Goal: Information Seeking & Learning: Learn about a topic

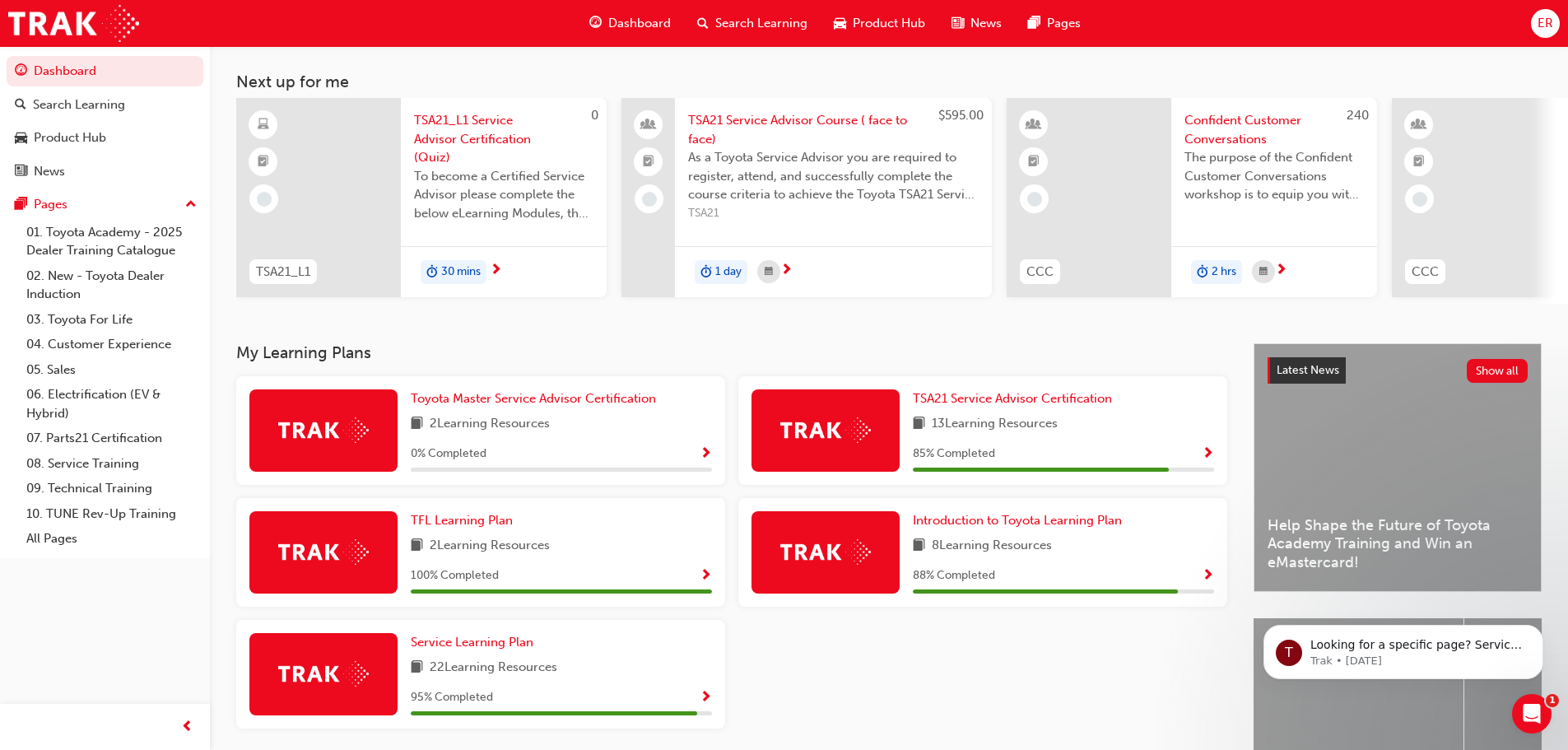
scroll to position [165, 0]
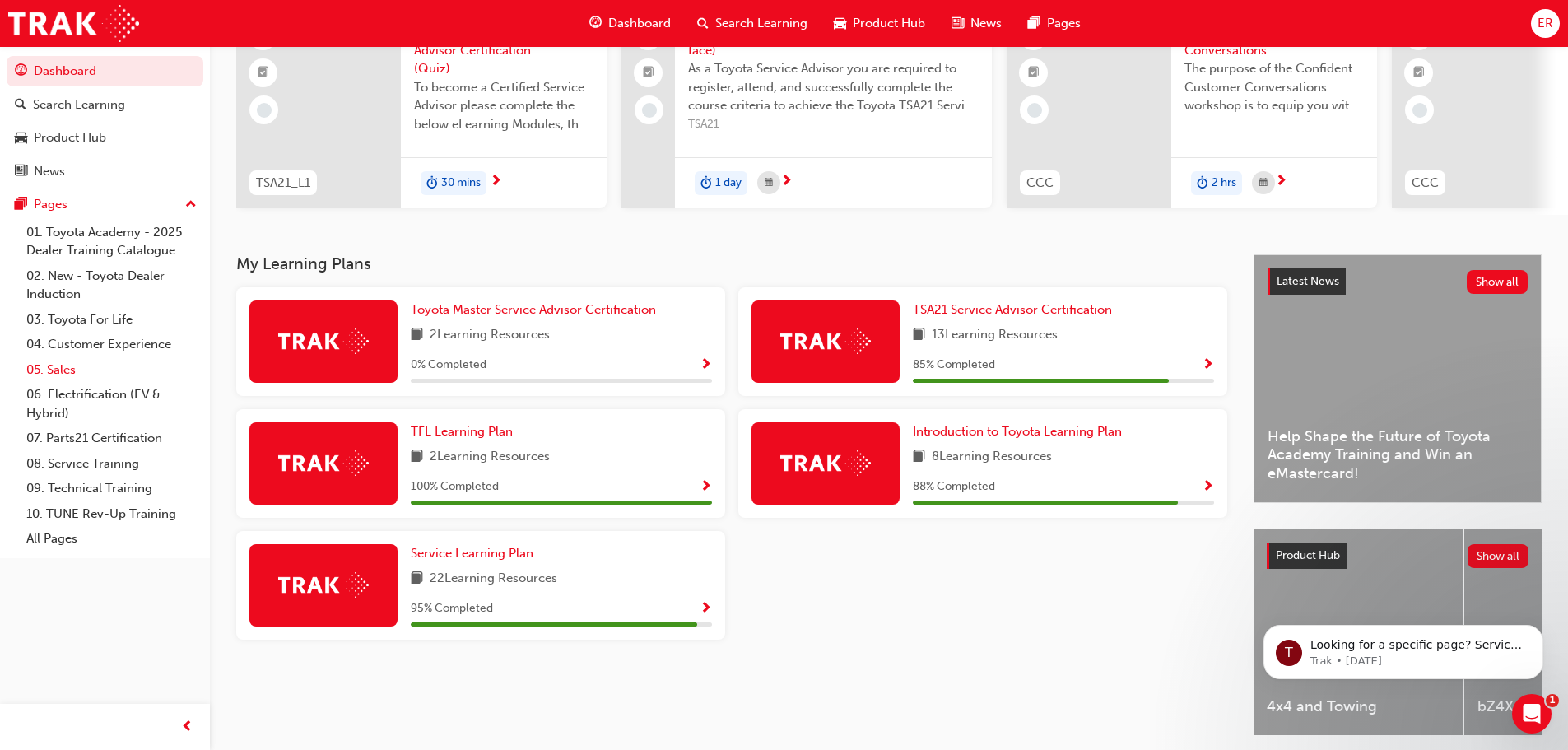
click at [79, 363] on link "05. Sales" at bounding box center [111, 369] width 183 height 25
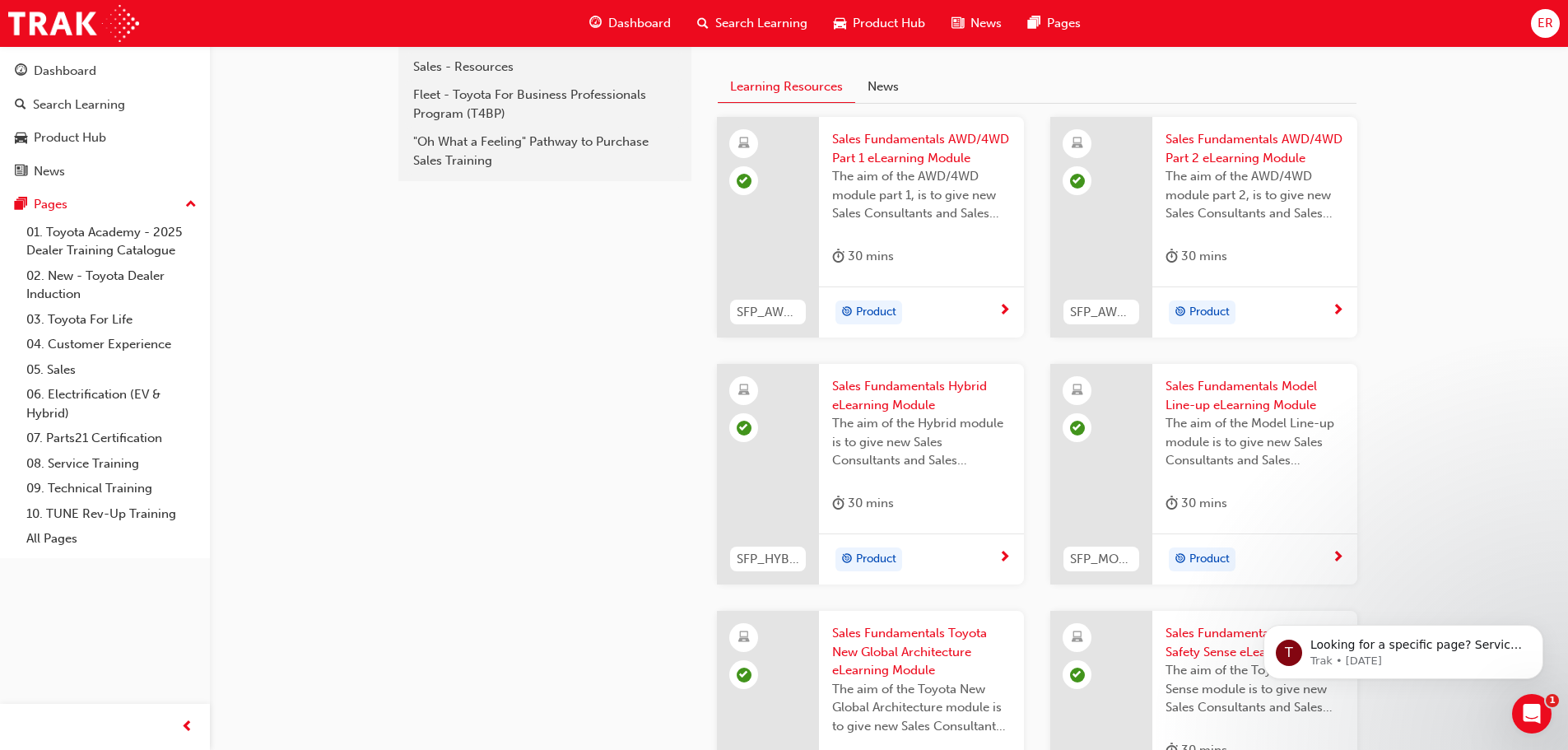
scroll to position [698, 0]
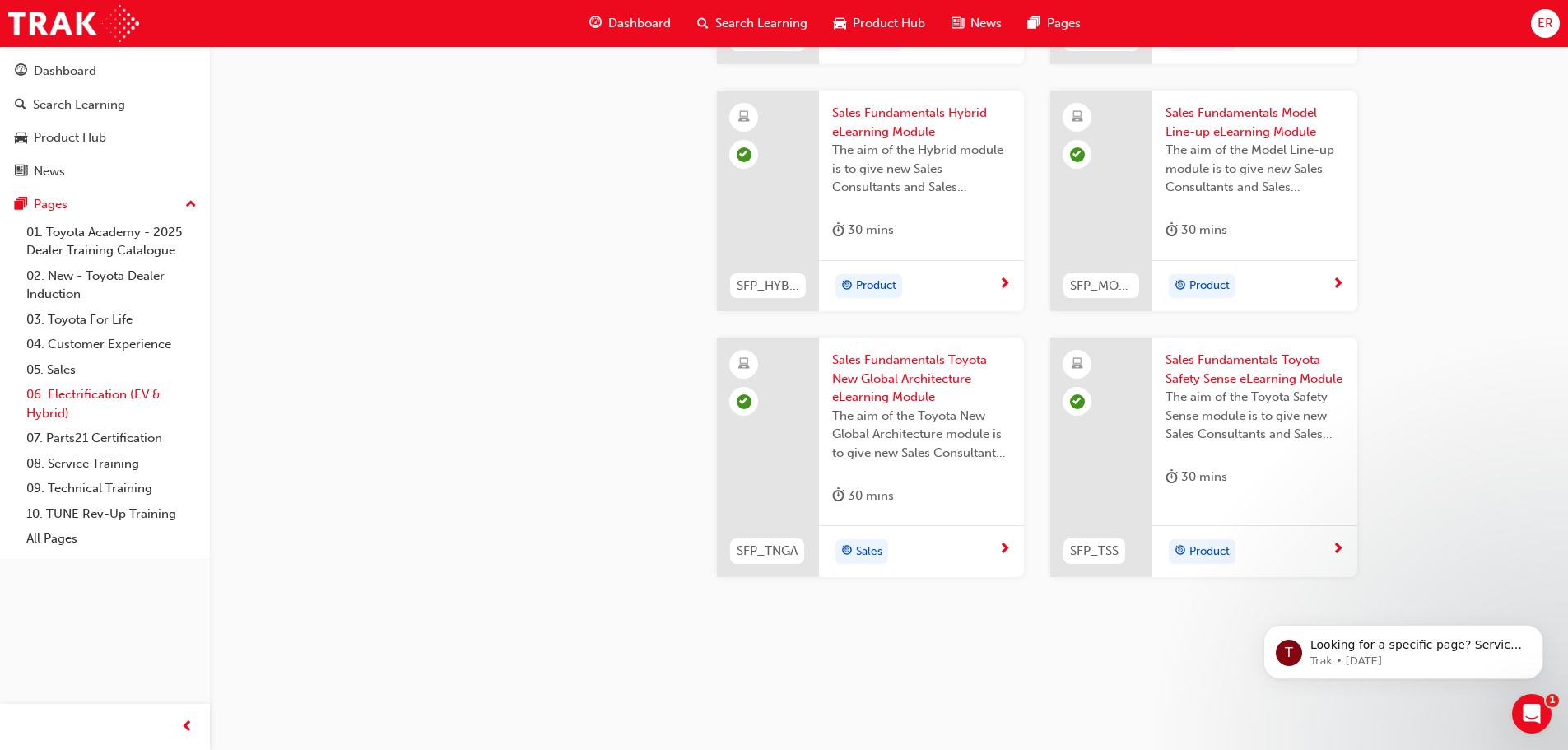
click at [91, 400] on link "06. Electrification (EV & Hybrid)" at bounding box center [111, 403] width 183 height 44
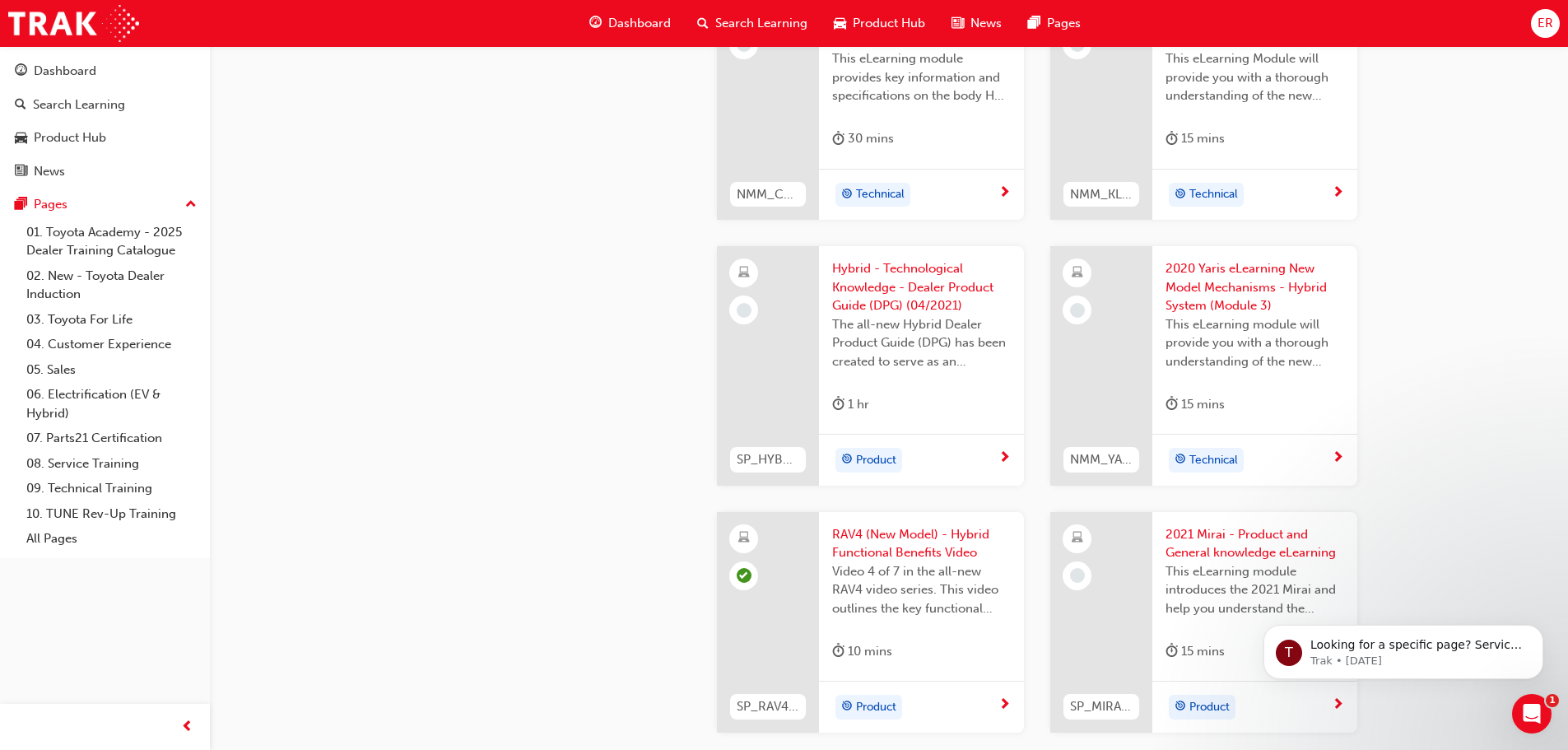
scroll to position [2764, 0]
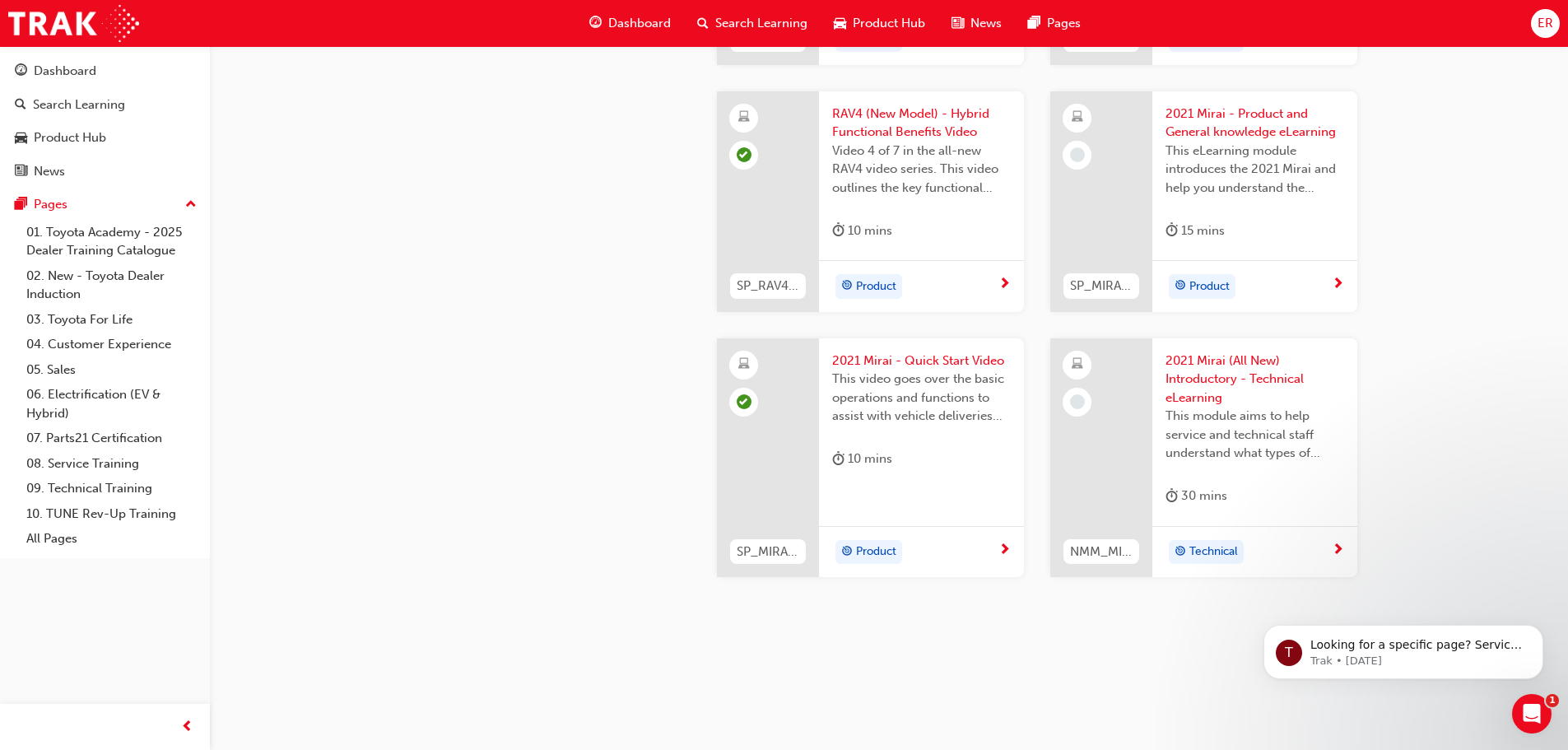
click at [1213, 385] on span "2021 Mirai (All New) Introductory - Technical eLearning" at bounding box center [1255, 380] width 179 height 56
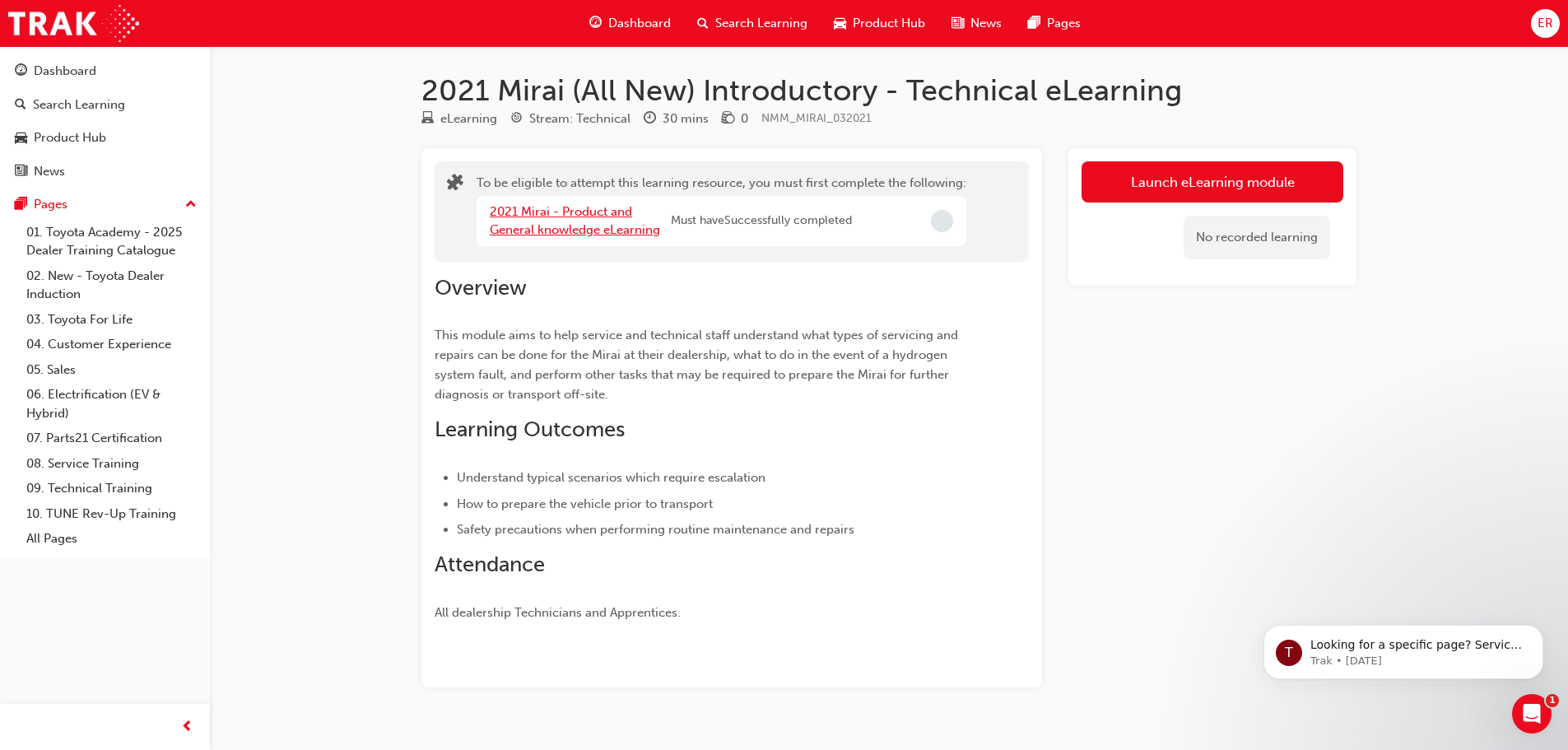
click at [599, 224] on link "2021 Mirai - Product and General knowledge eLearning" at bounding box center [575, 221] width 170 height 34
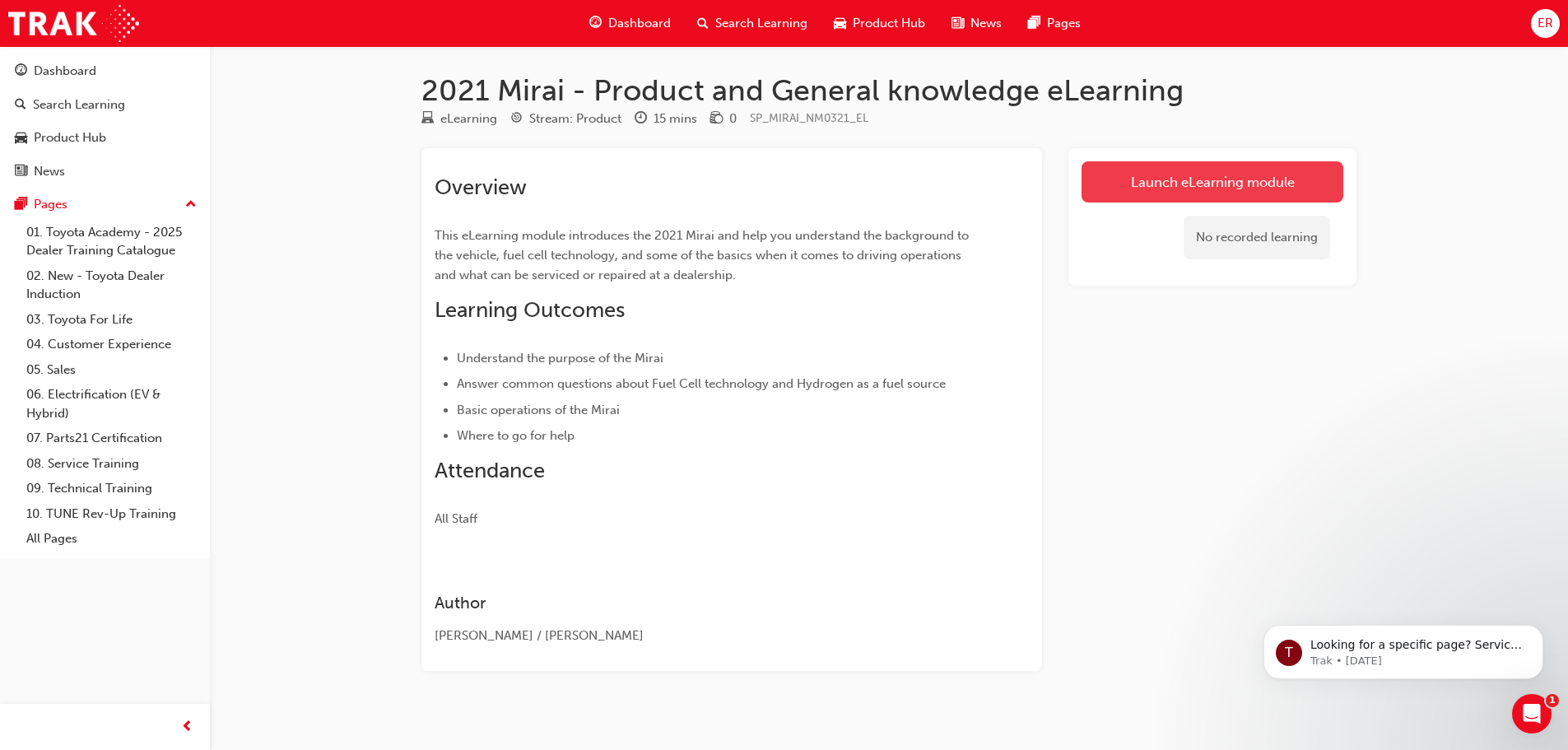
click at [1154, 173] on link "Launch eLearning module" at bounding box center [1212, 181] width 262 height 41
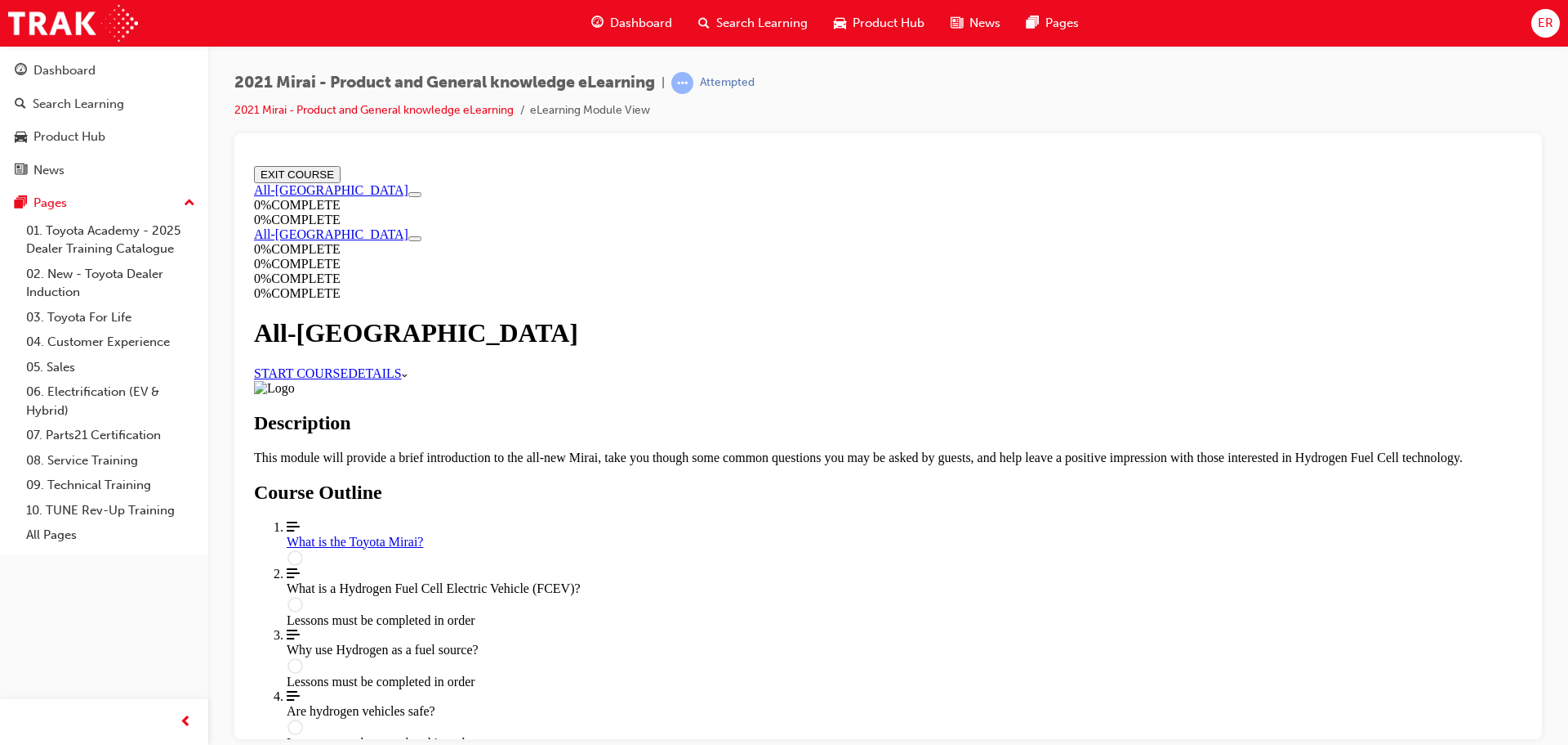
click at [348, 365] on link "START COURSE" at bounding box center [301, 372] width 94 height 14
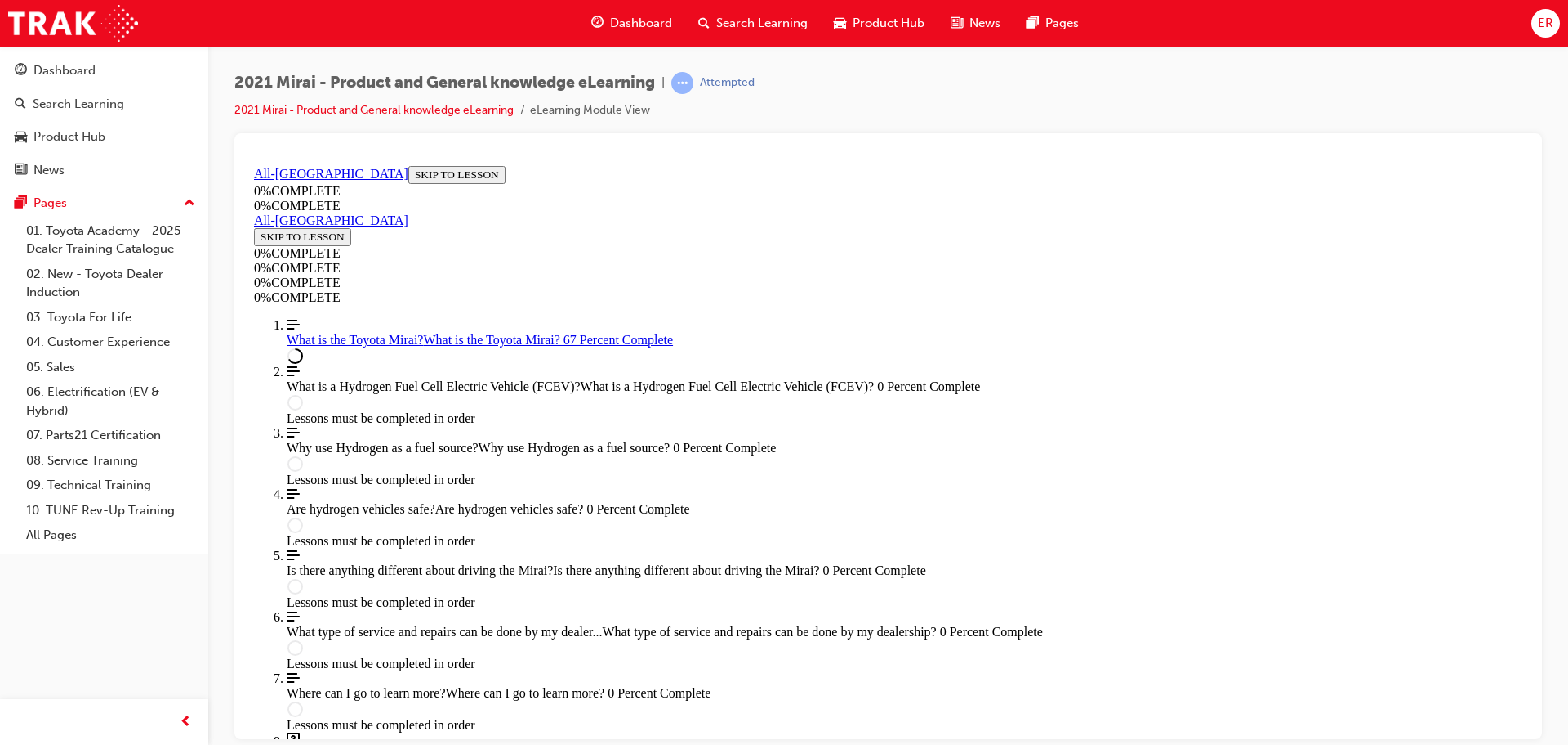
scroll to position [2254, 0]
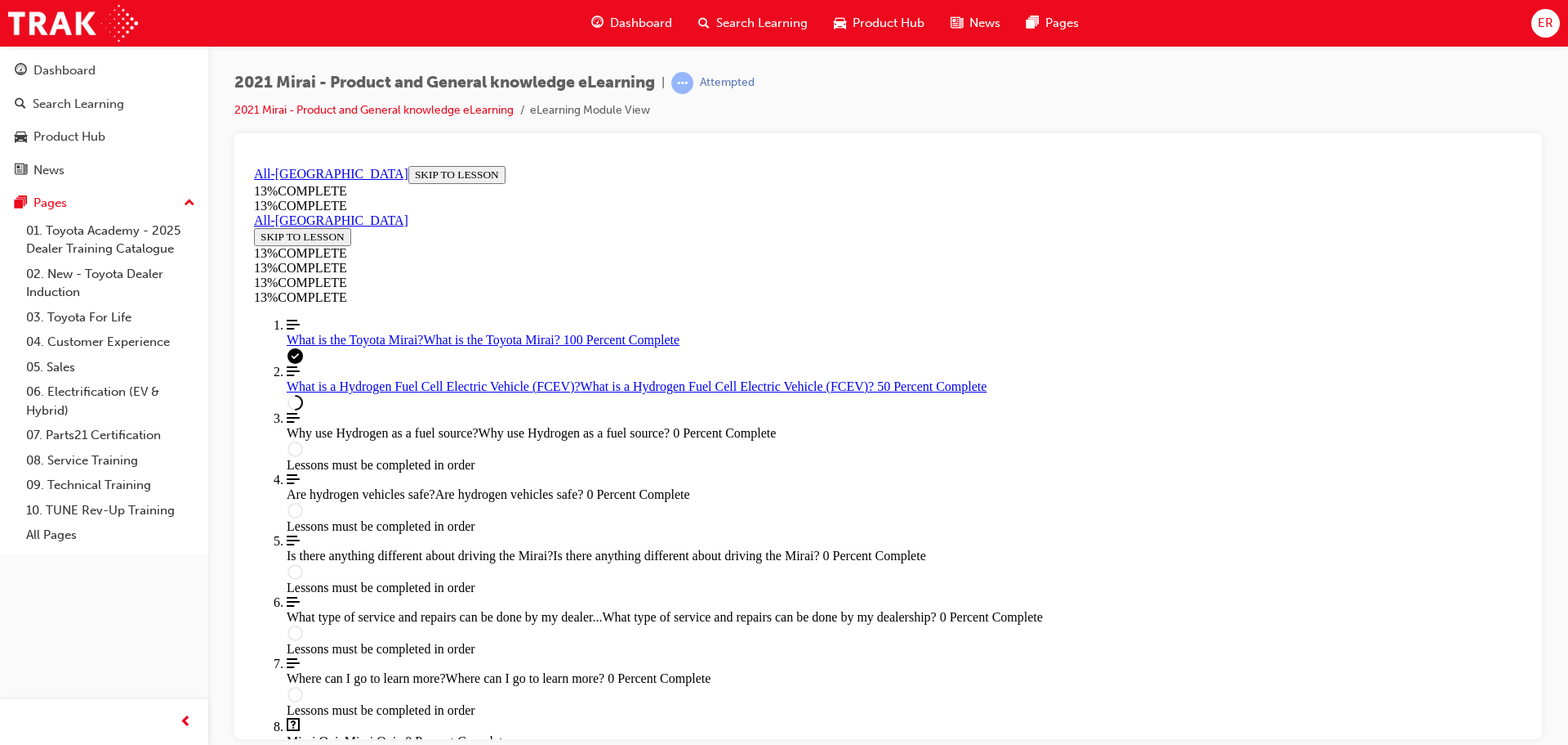
scroll to position [2403, 0]
drag, startPoint x: 1058, startPoint y: 347, endPoint x: 1132, endPoint y: 436, distance: 115.7
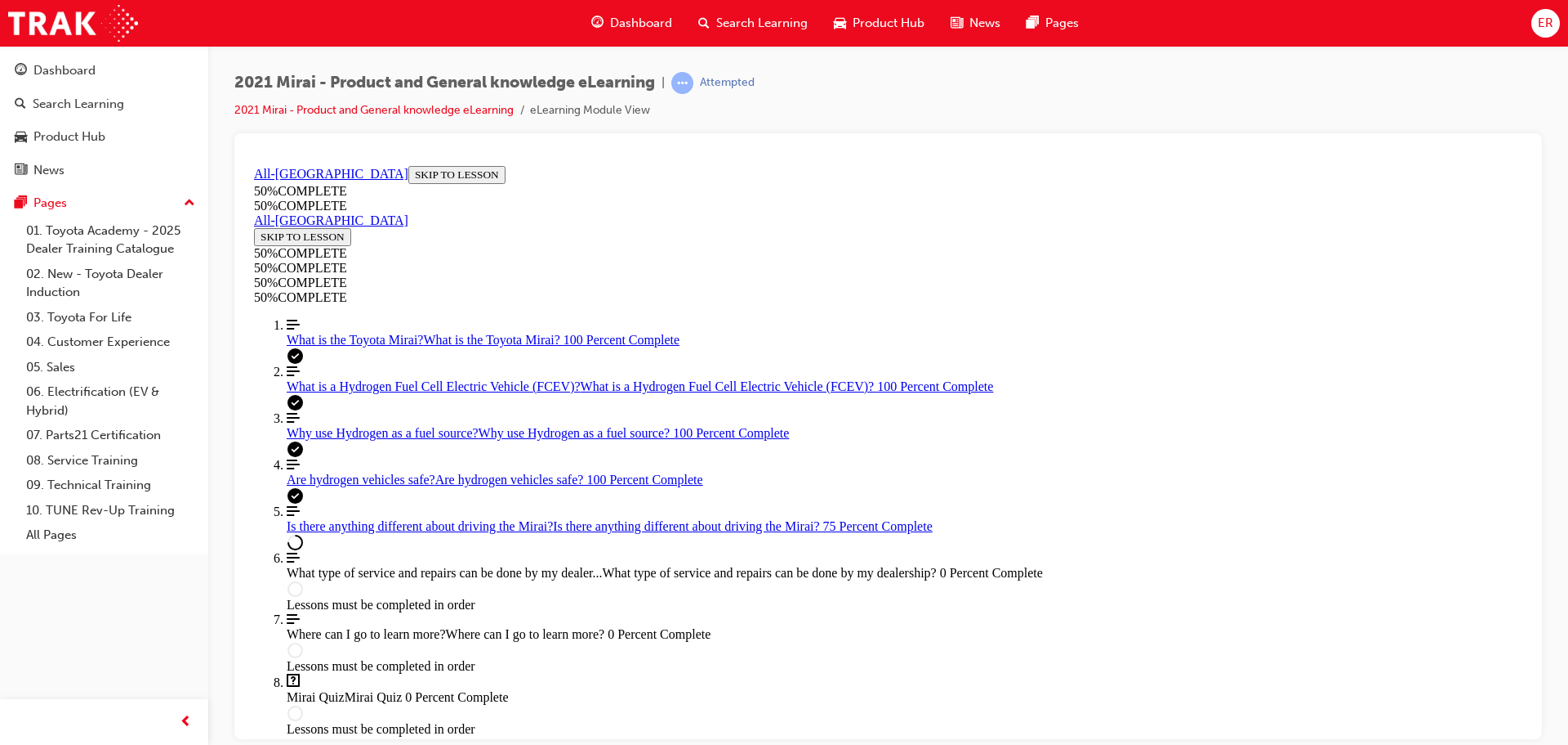
scroll to position [2796, 0]
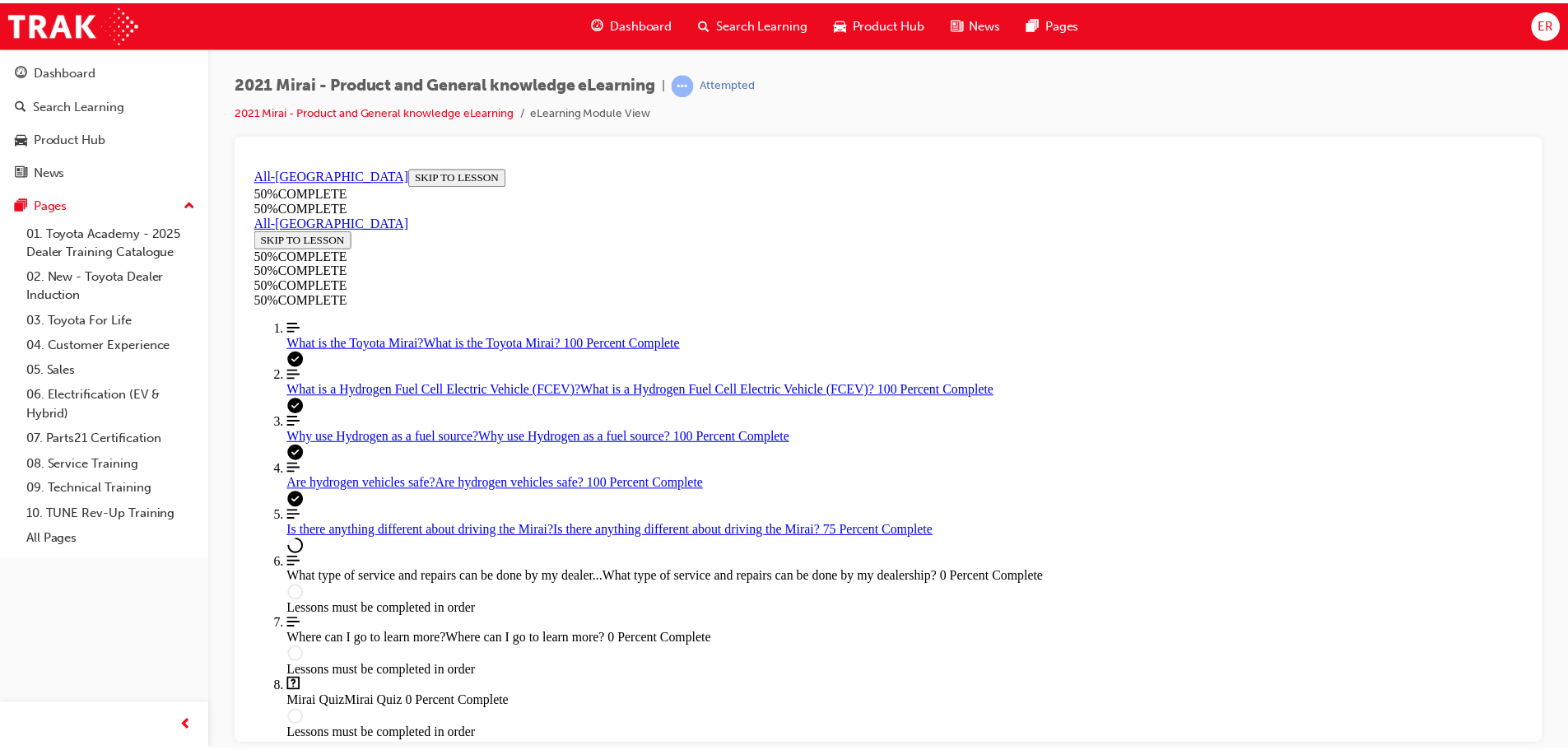
scroll to position [2733, 0]
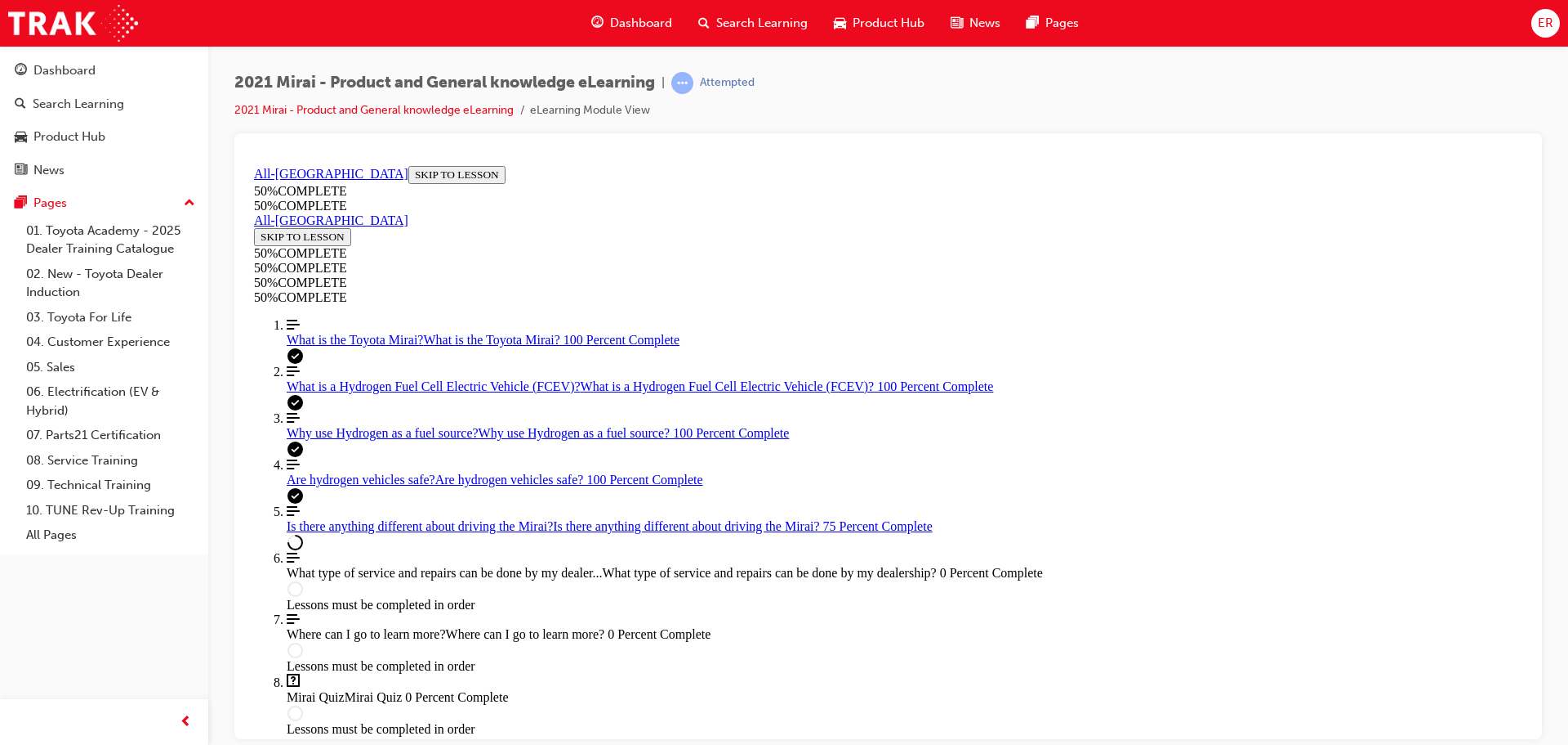
click at [45, 202] on div "Pages" at bounding box center [50, 203] width 33 height 19
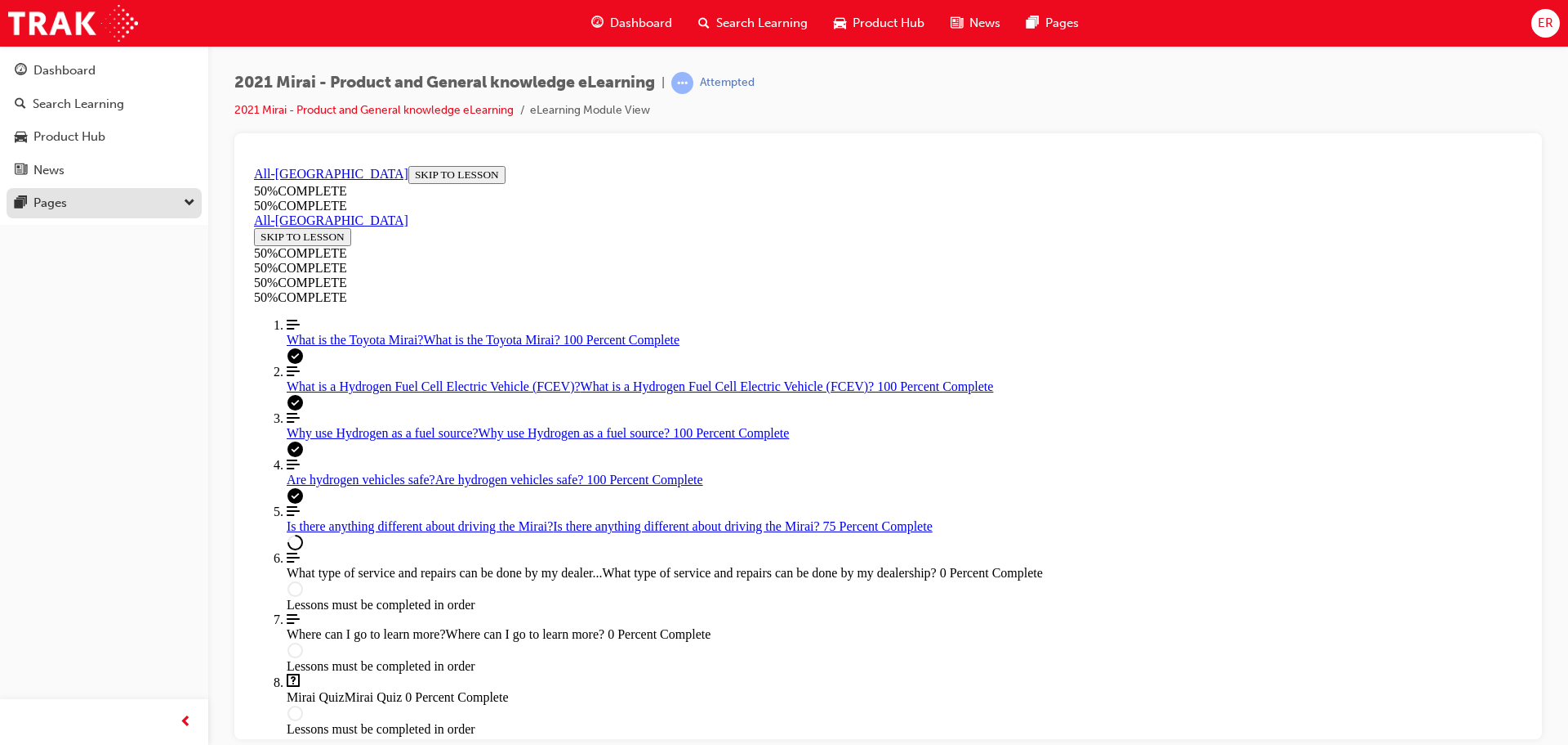
click at [45, 203] on div "Pages" at bounding box center [50, 203] width 33 height 19
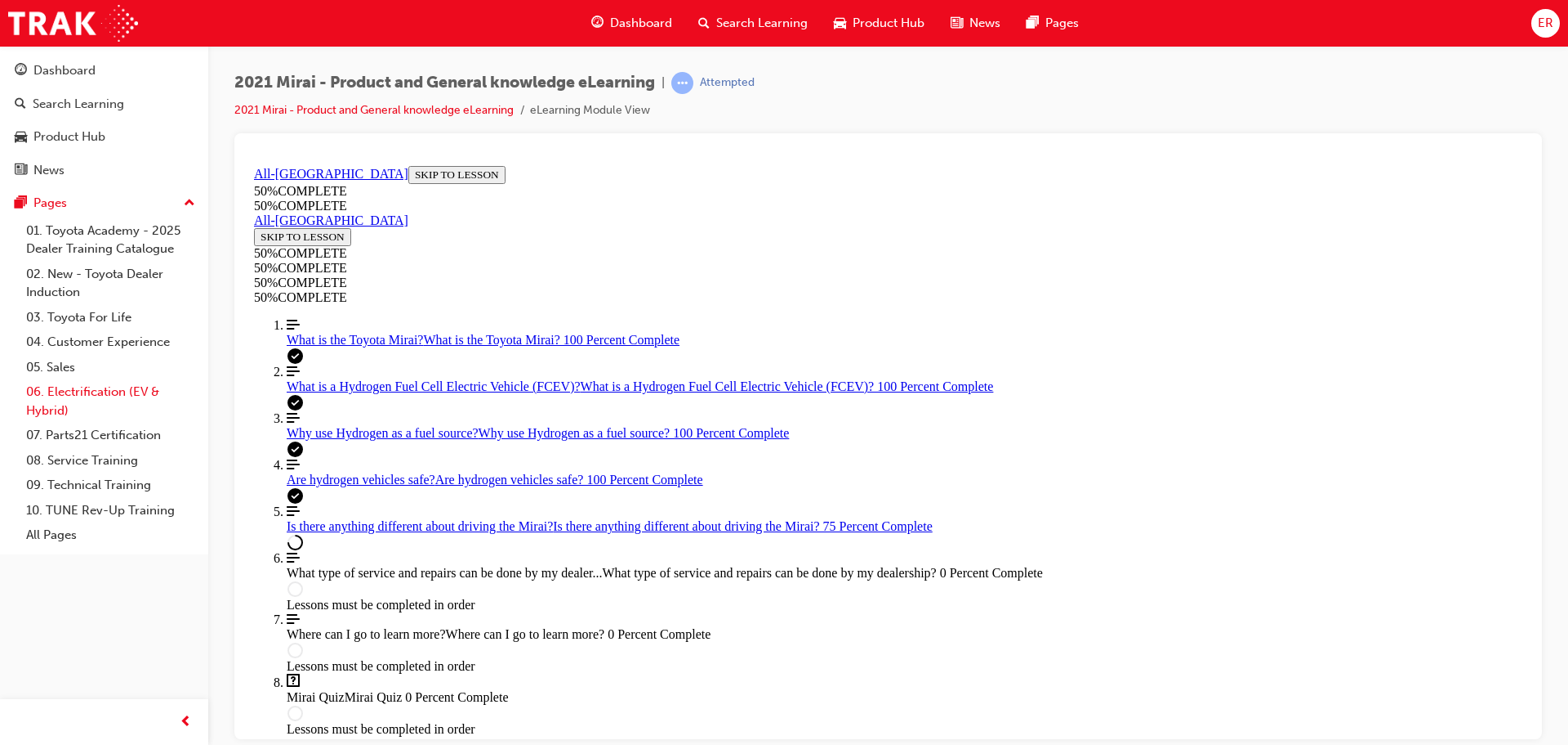
click at [85, 395] on link "06. Electrification (EV & Hybrid)" at bounding box center [110, 400] width 182 height 44
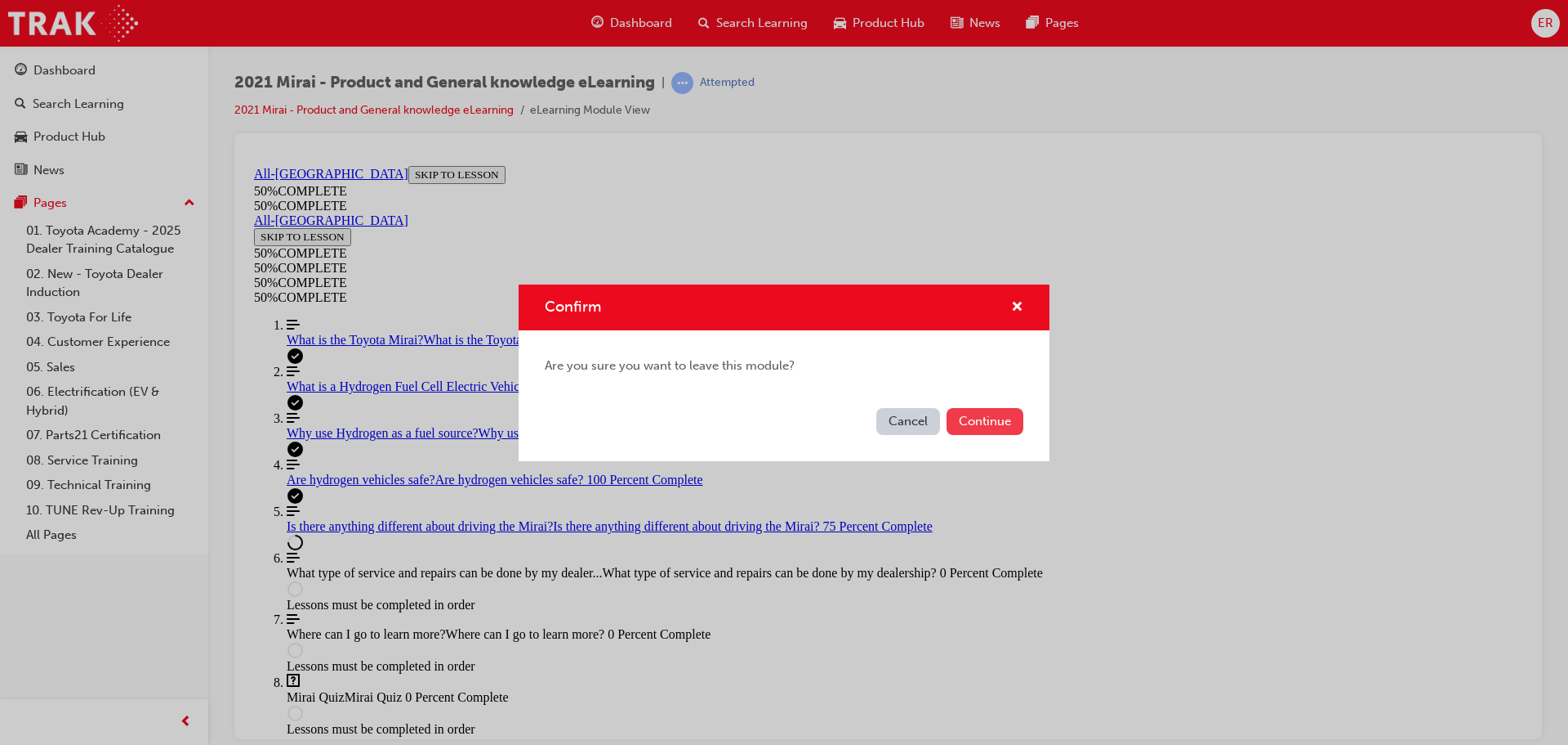
click at [965, 427] on button "Continue" at bounding box center [985, 421] width 77 height 27
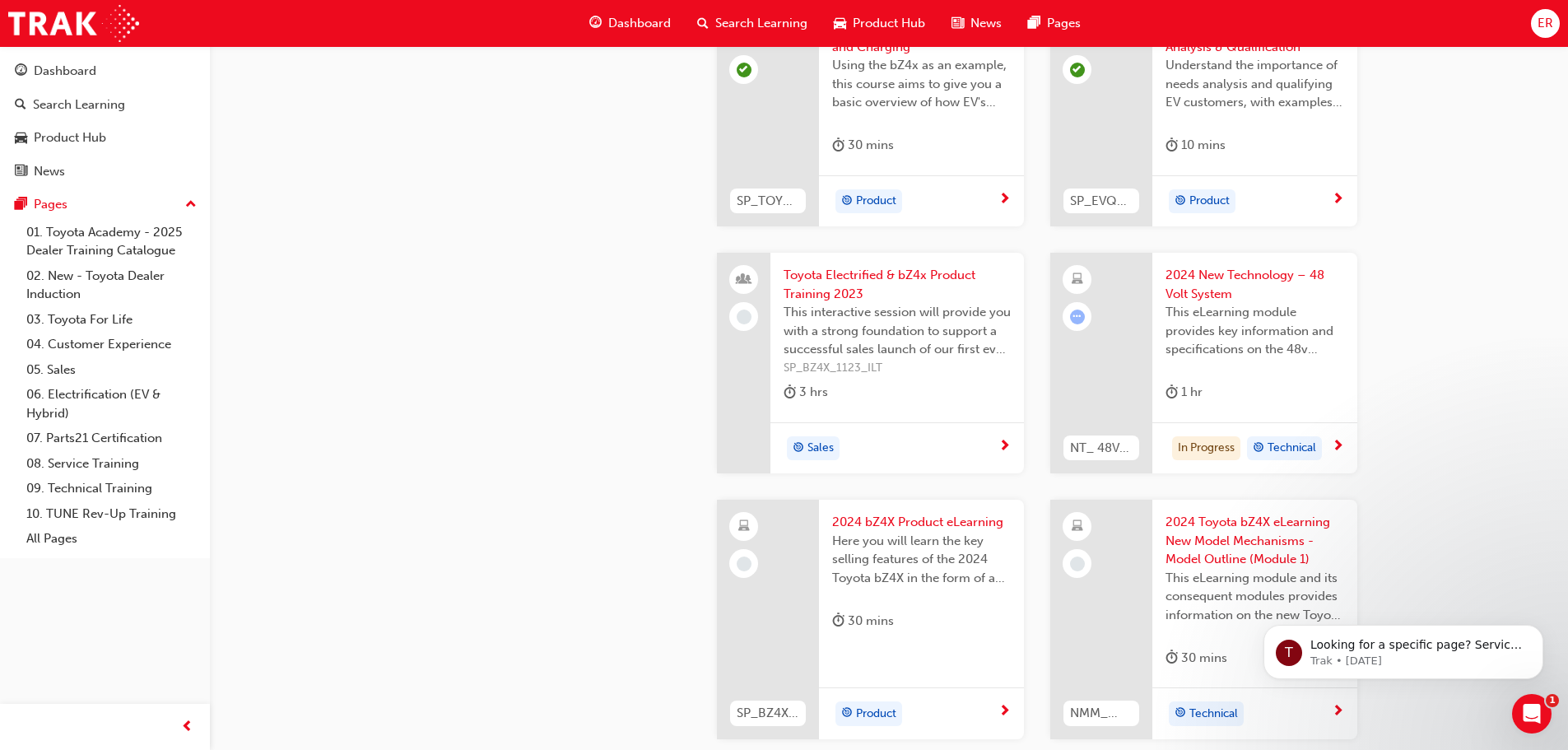
scroll to position [494, 0]
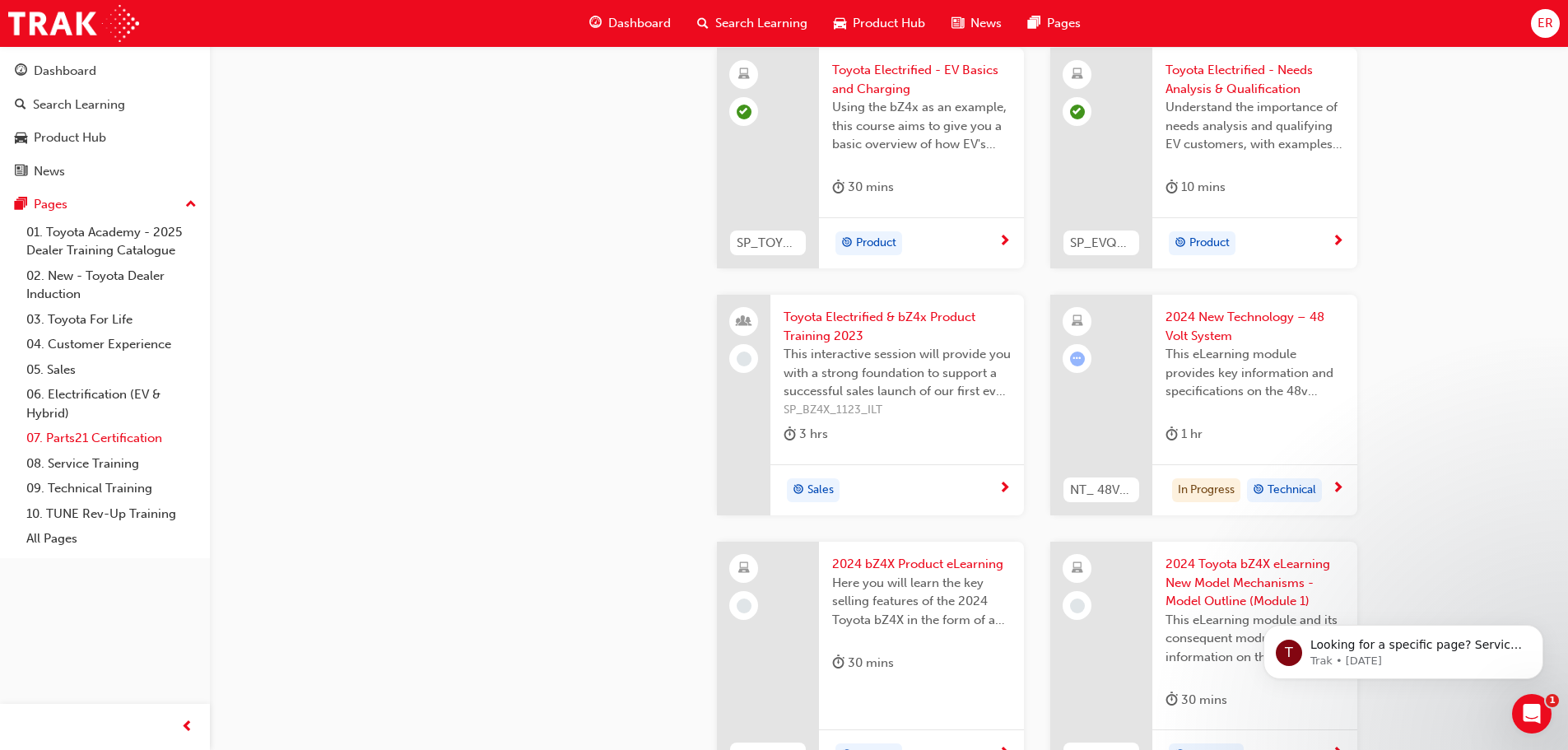
click at [116, 431] on link "07. Parts21 Certification" at bounding box center [111, 438] width 183 height 25
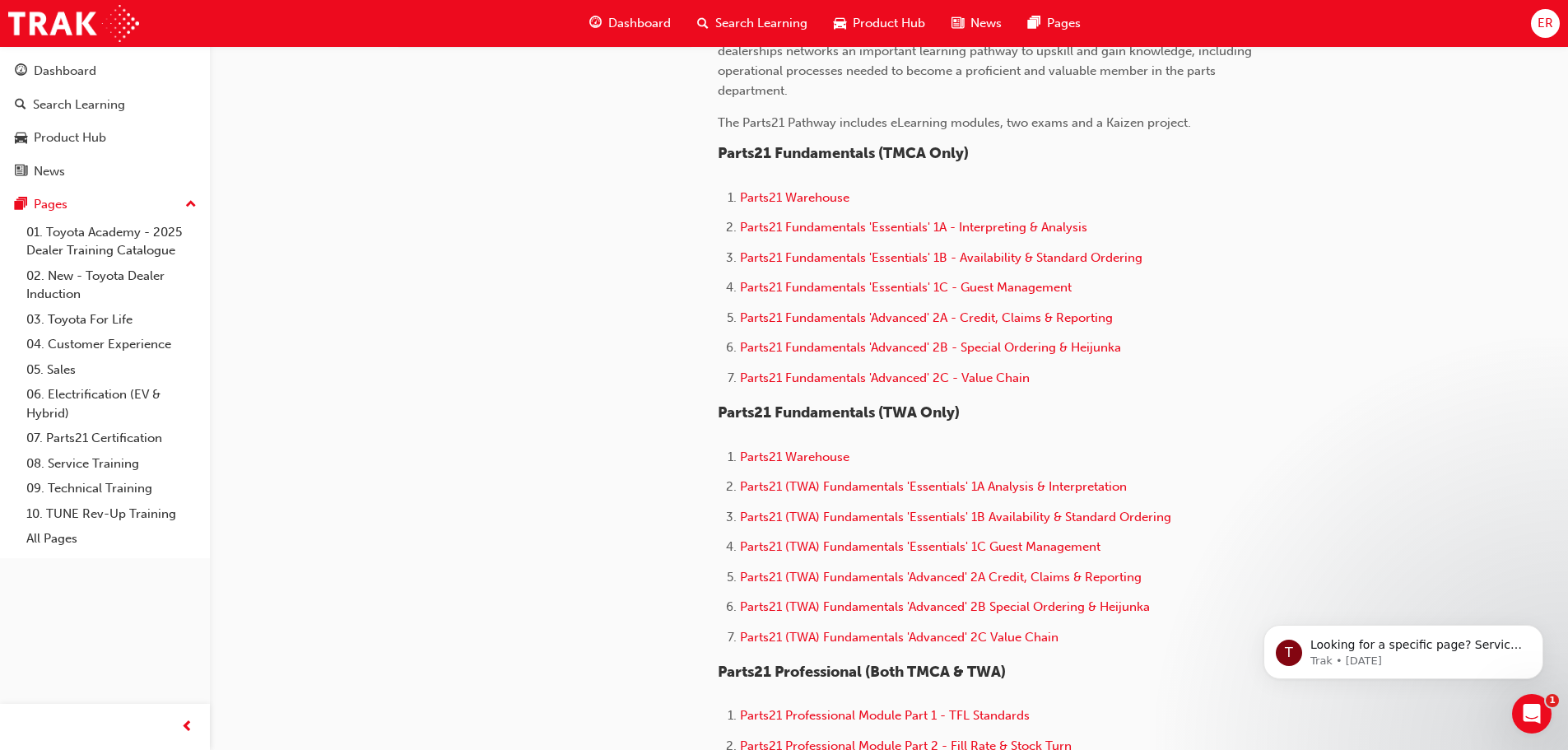
scroll to position [410, 0]
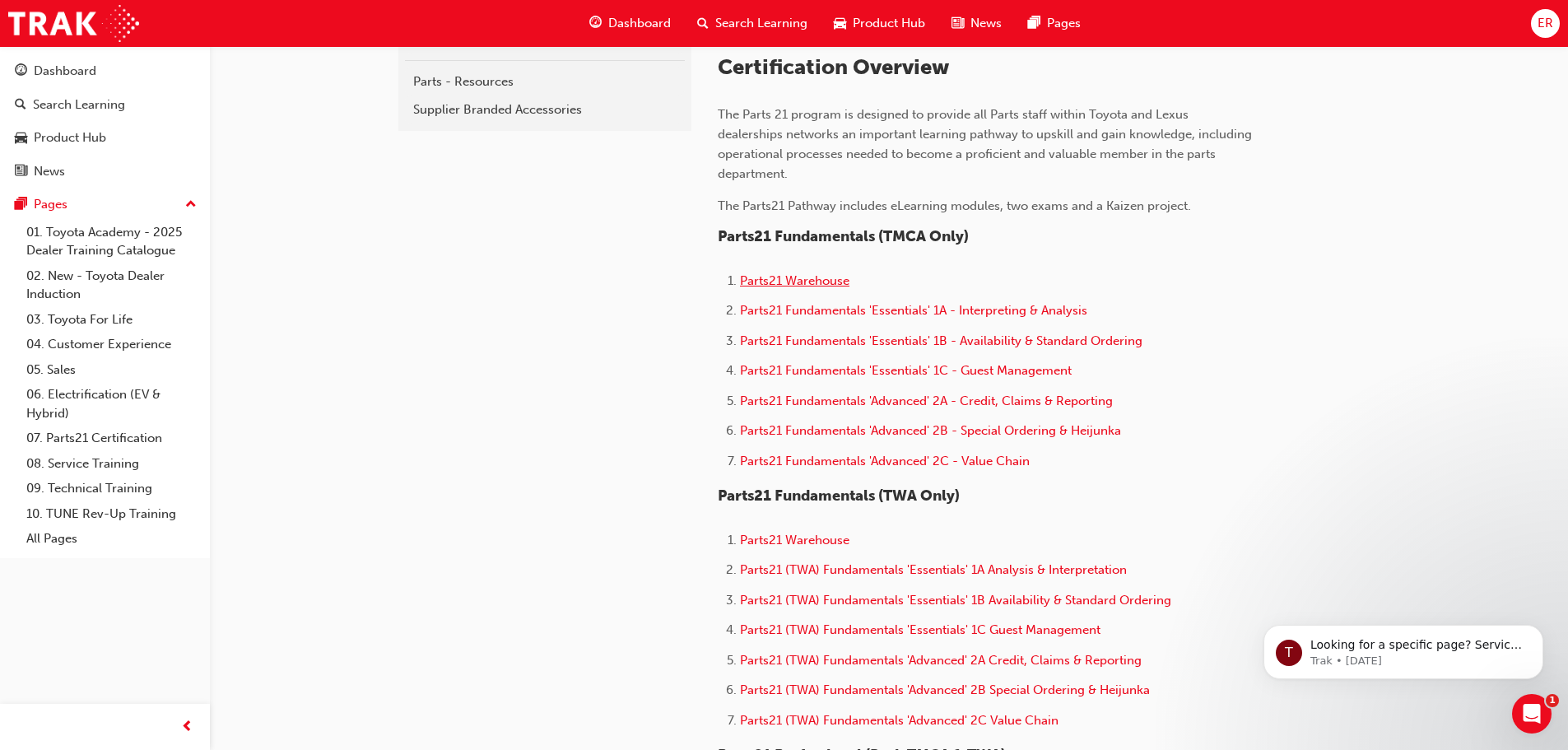
click at [802, 285] on span "Parts21 Warehouse" at bounding box center [794, 281] width 109 height 15
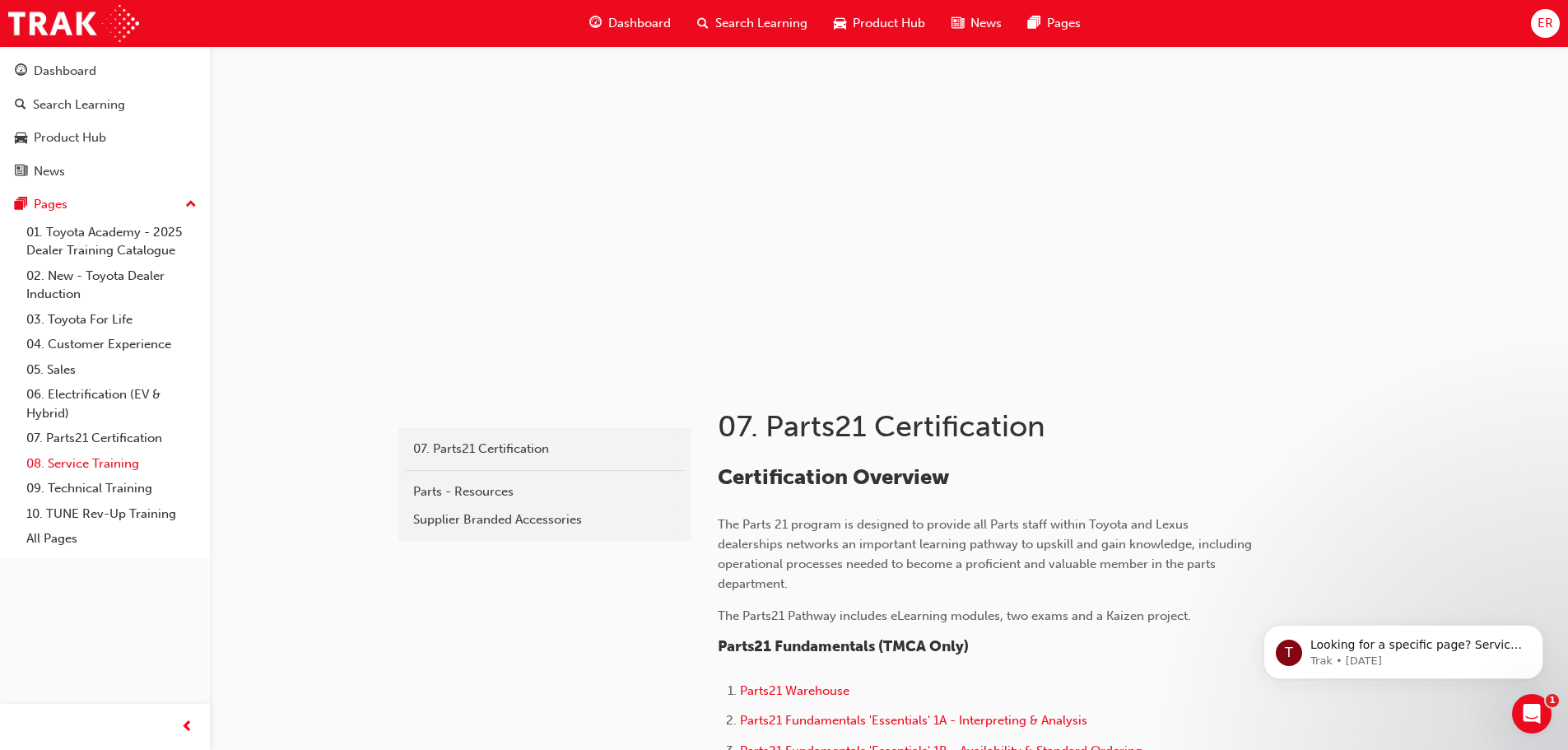
click at [112, 463] on link "08. Service Training" at bounding box center [111, 463] width 183 height 25
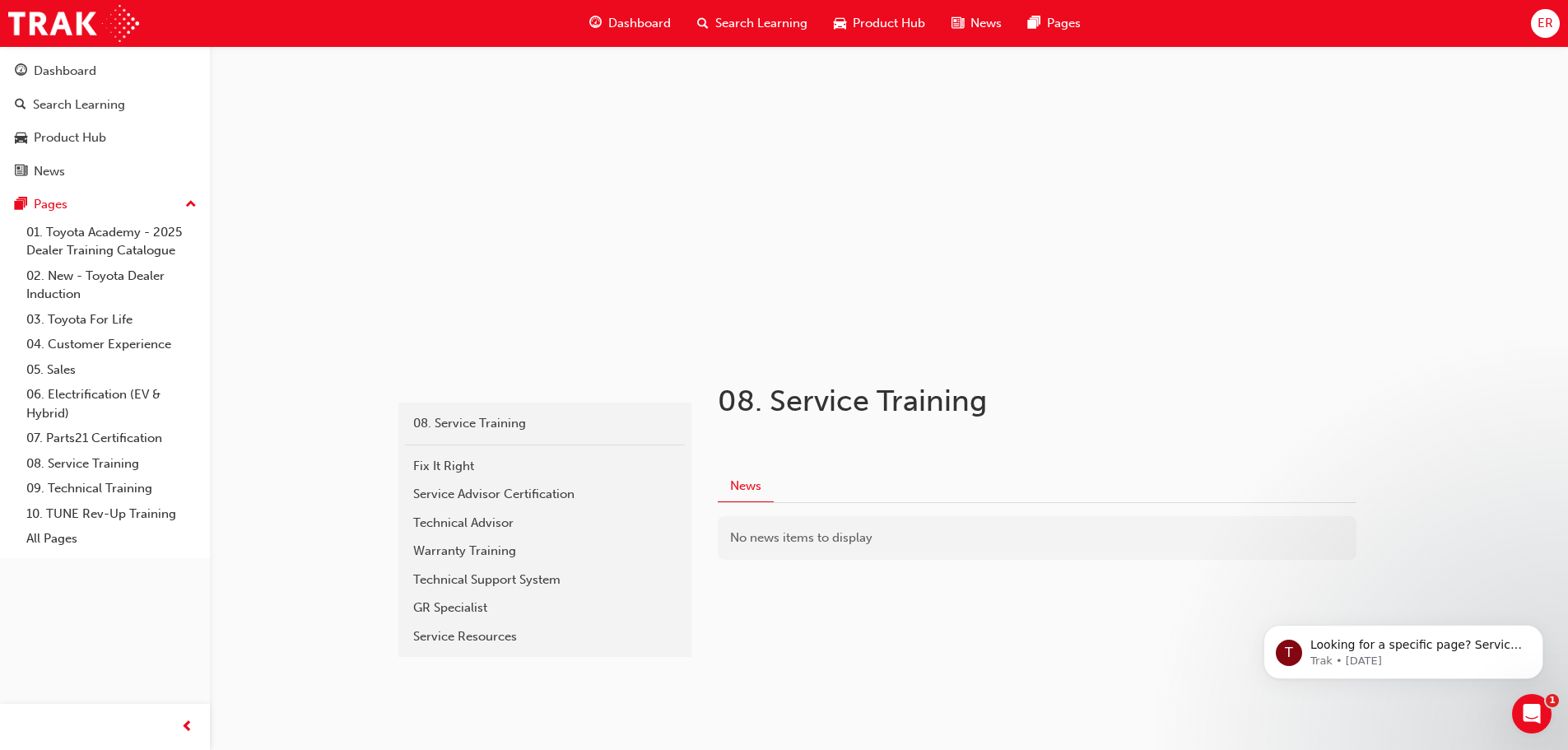
scroll to position [39, 0]
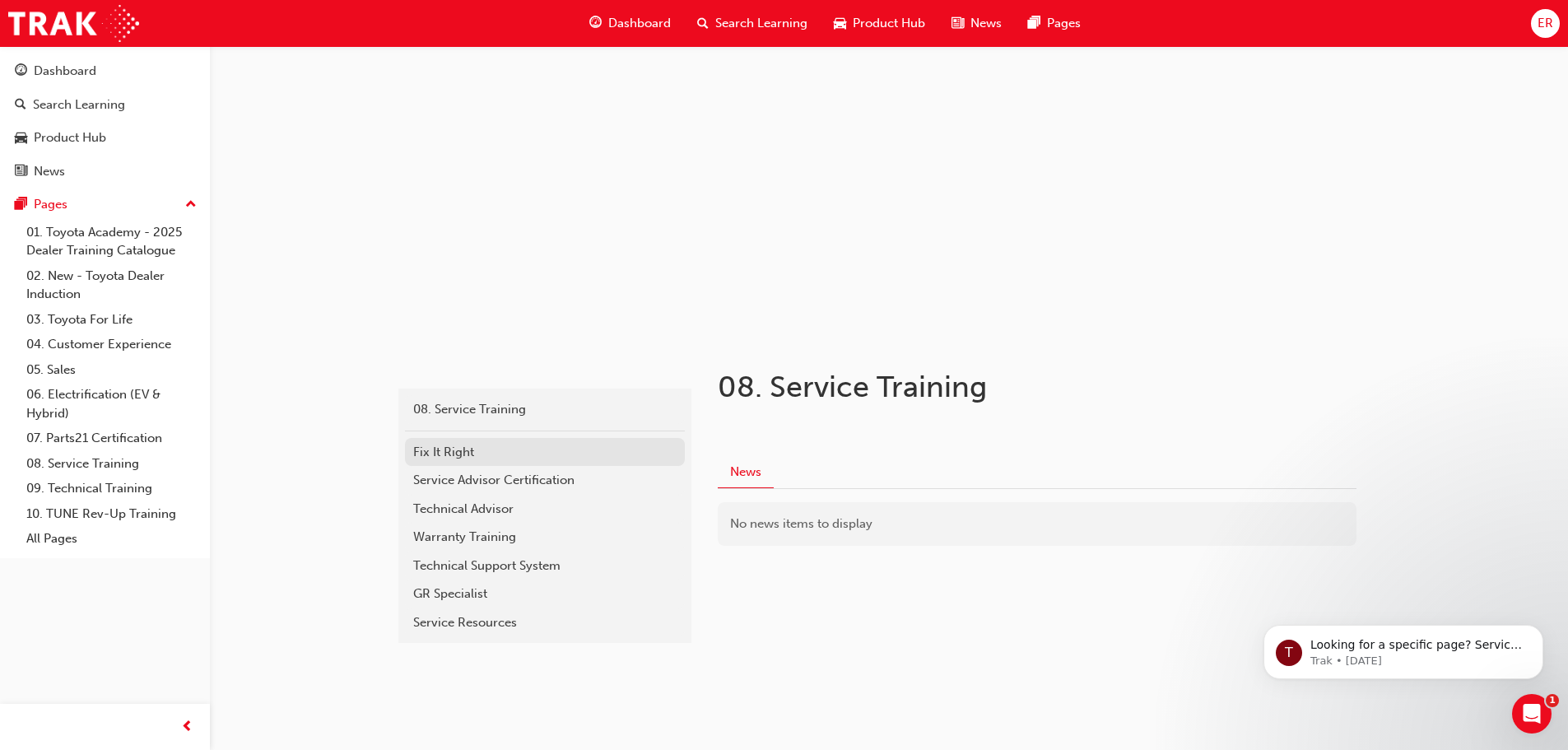
click at [472, 446] on div "Fix It Right" at bounding box center [545, 452] width 264 height 19
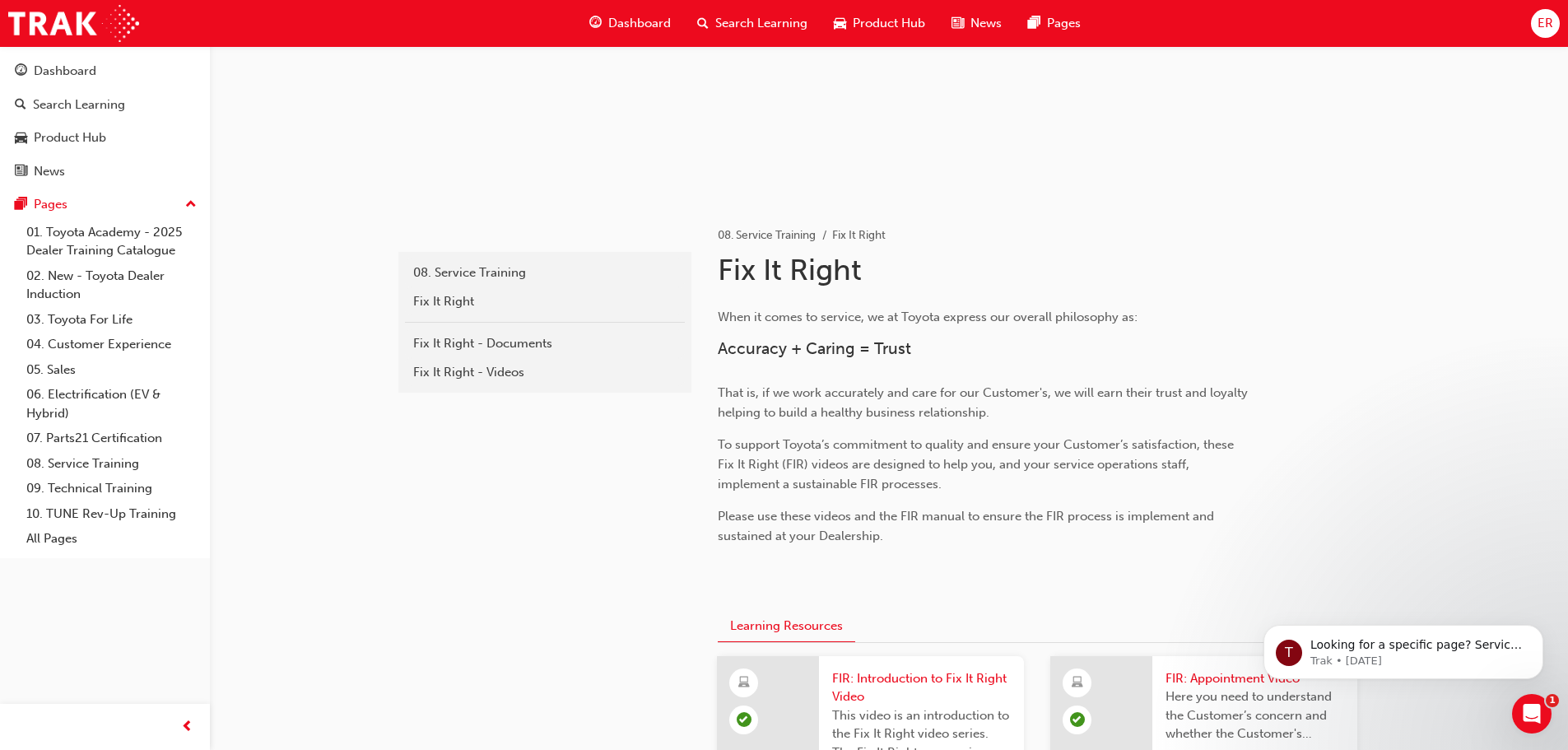
scroll to position [168, 0]
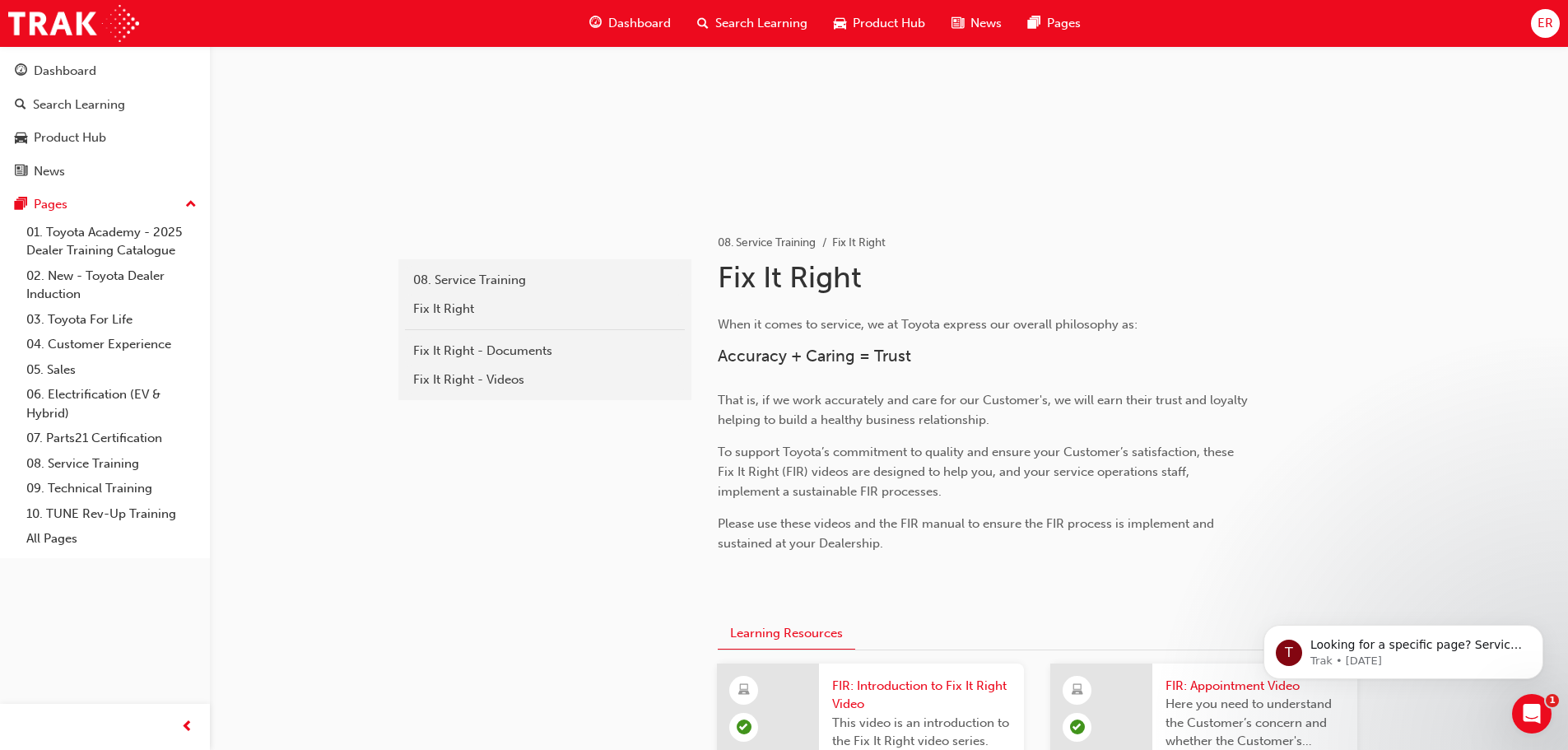
scroll to position [39, 0]
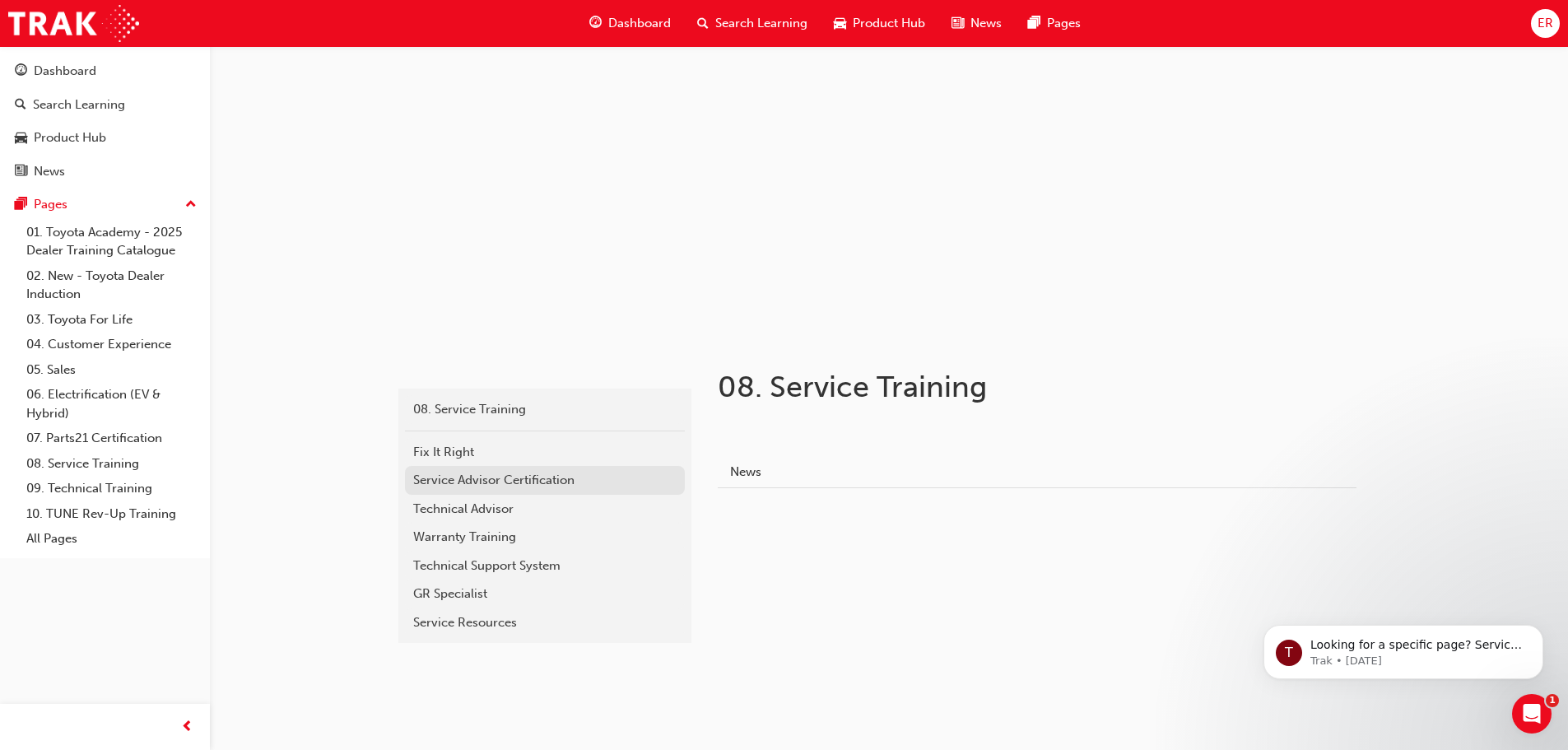
click at [485, 469] on link "Service Advisor Certification" at bounding box center [544, 480] width 280 height 29
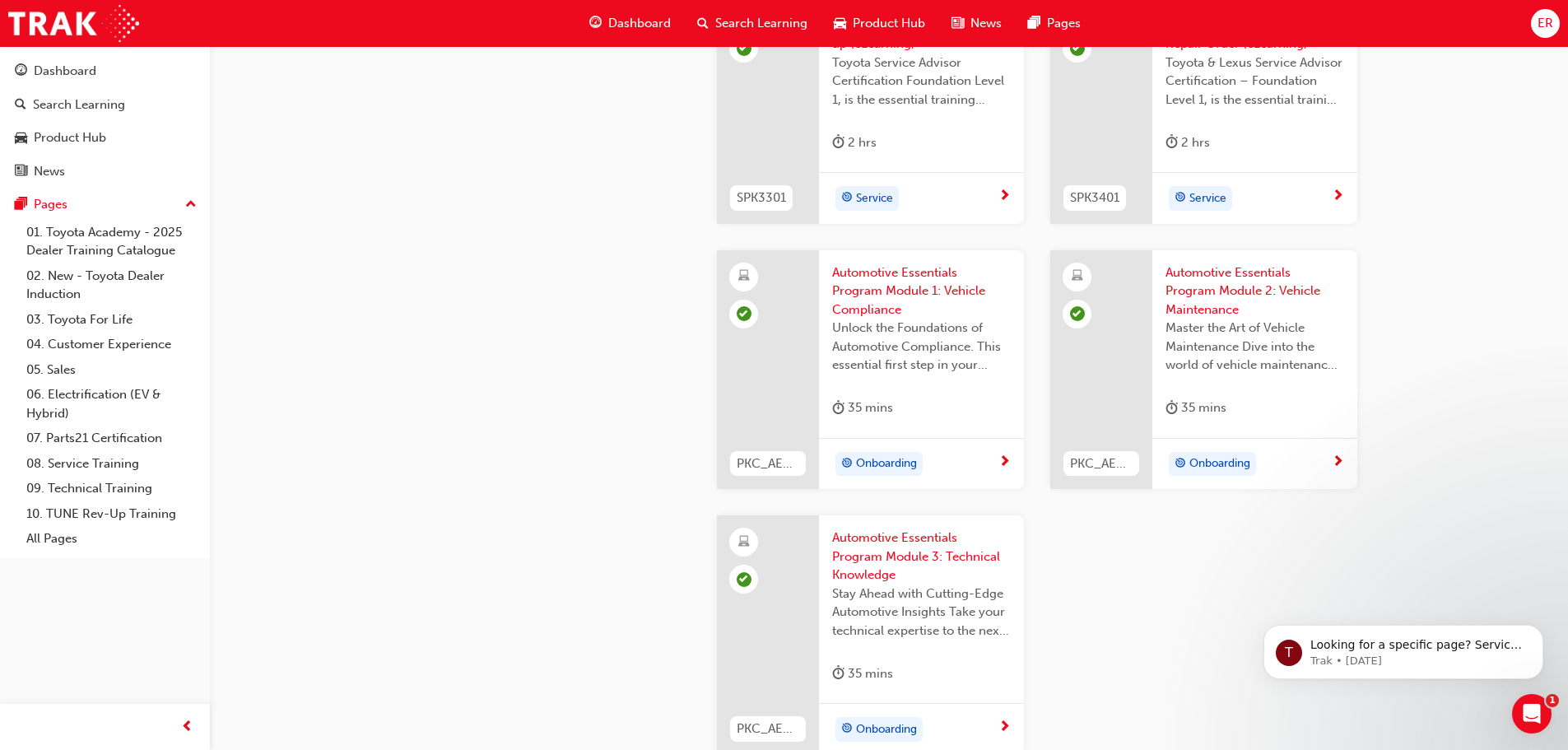
scroll to position [2387, 0]
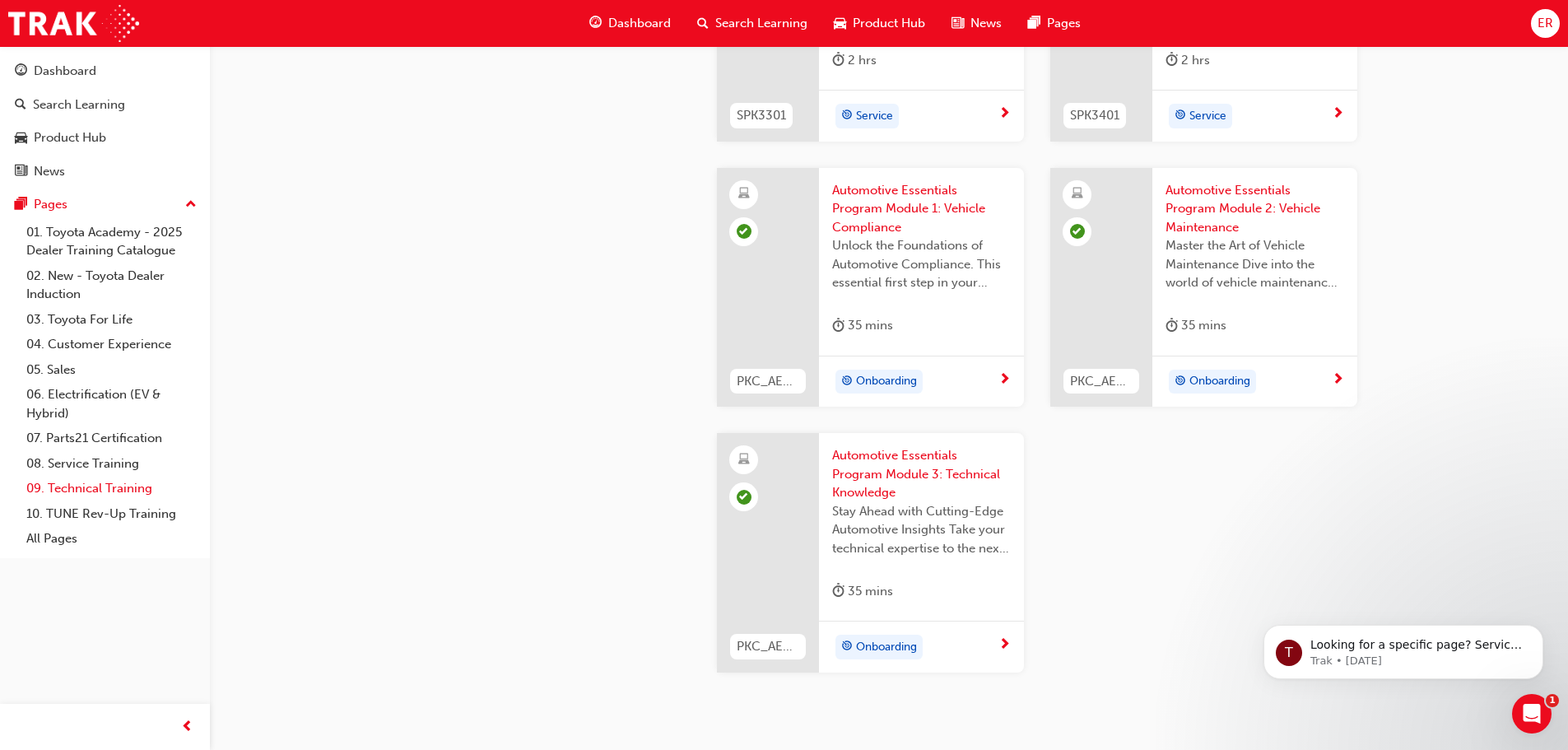
click at [89, 489] on link "09. Technical Training" at bounding box center [111, 488] width 183 height 25
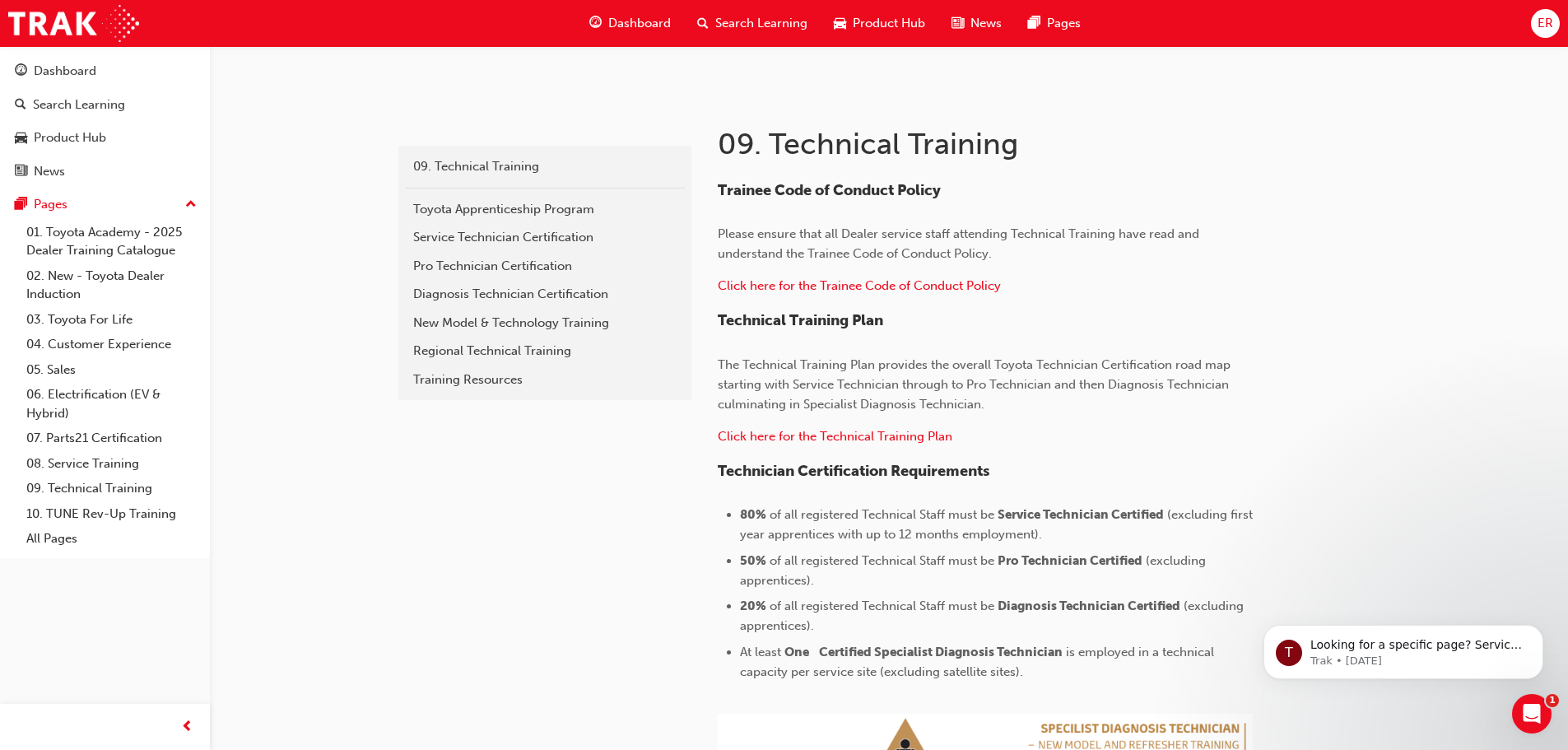
scroll to position [245, 0]
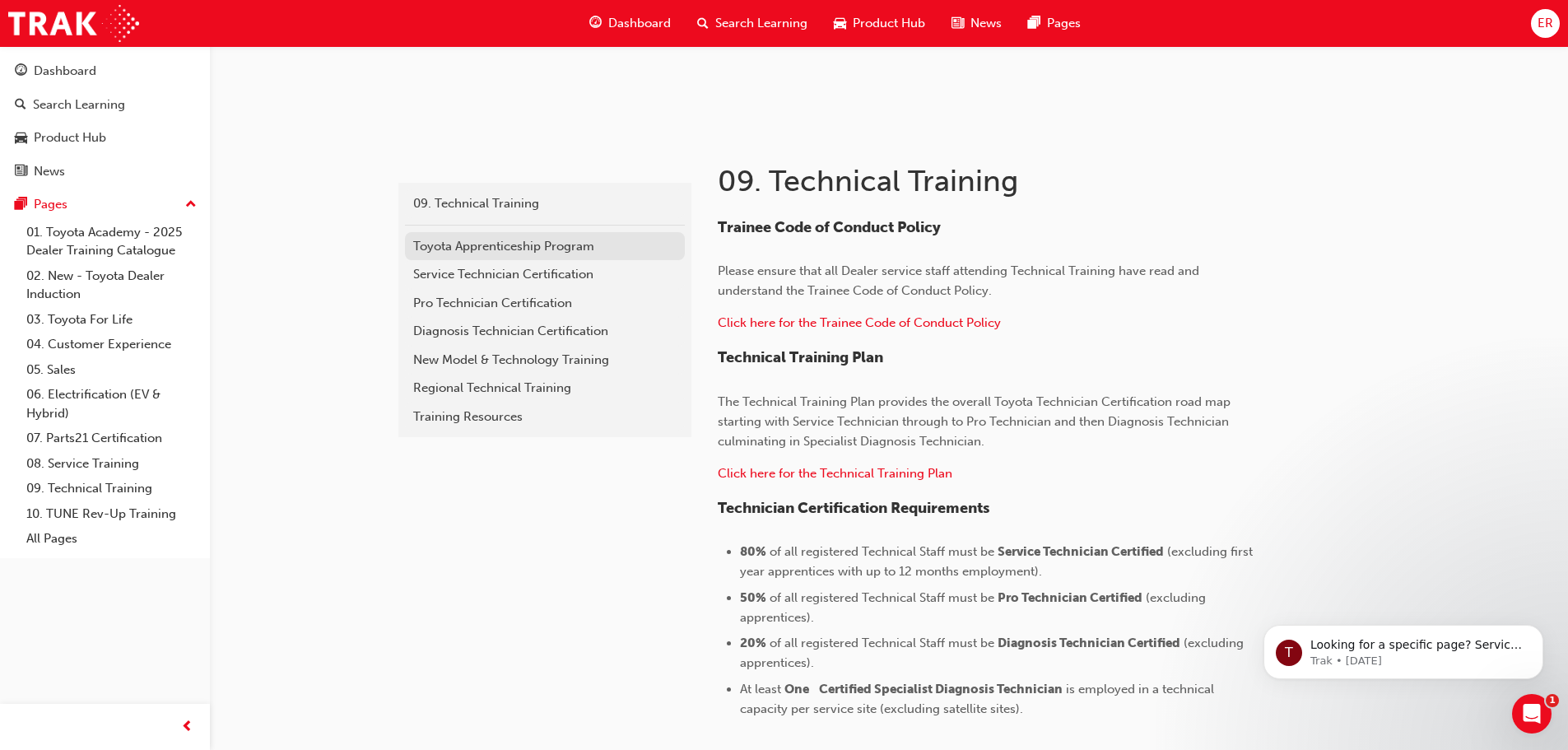
click at [513, 238] on div "Toyota Apprenticeship Program" at bounding box center [545, 246] width 264 height 19
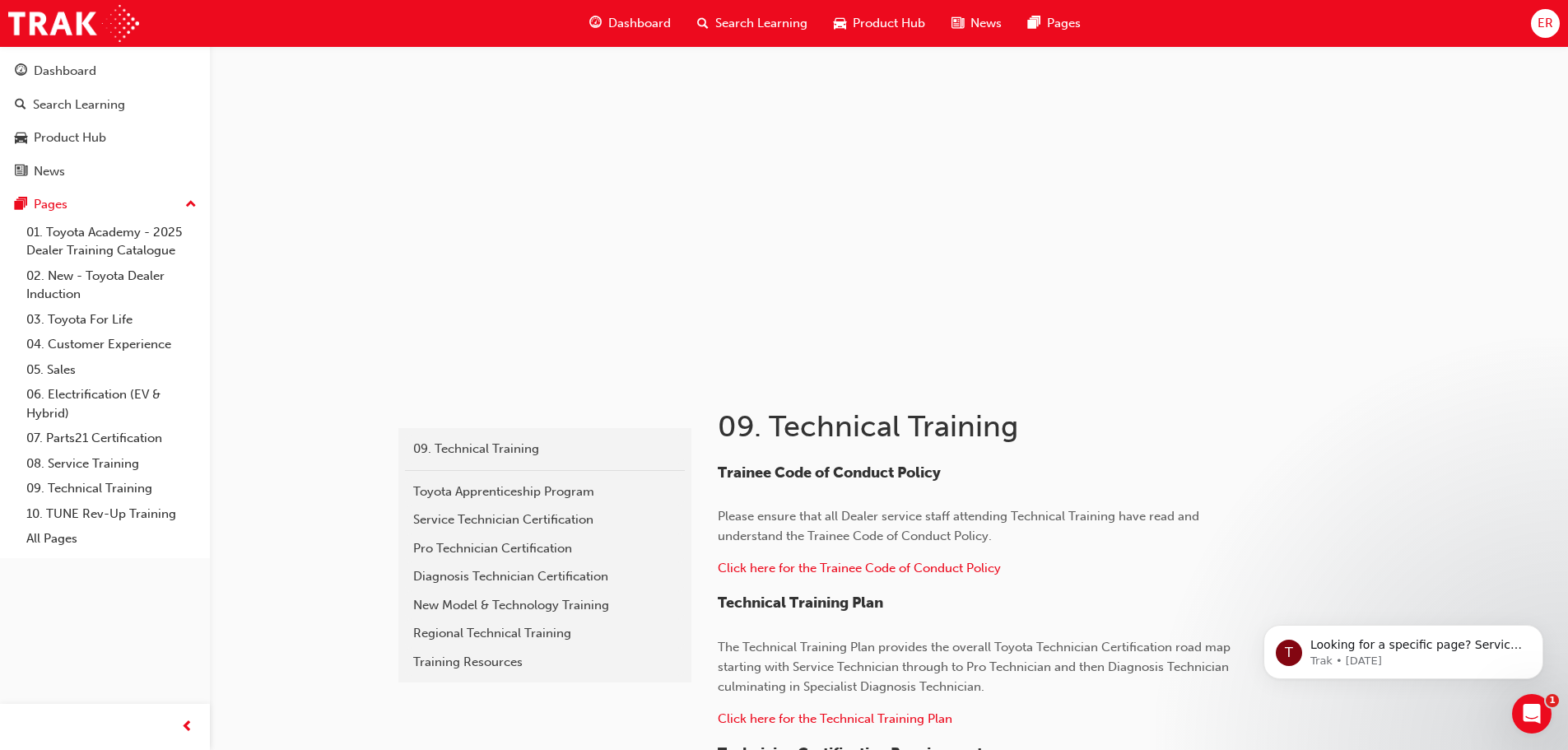
scroll to position [245, 0]
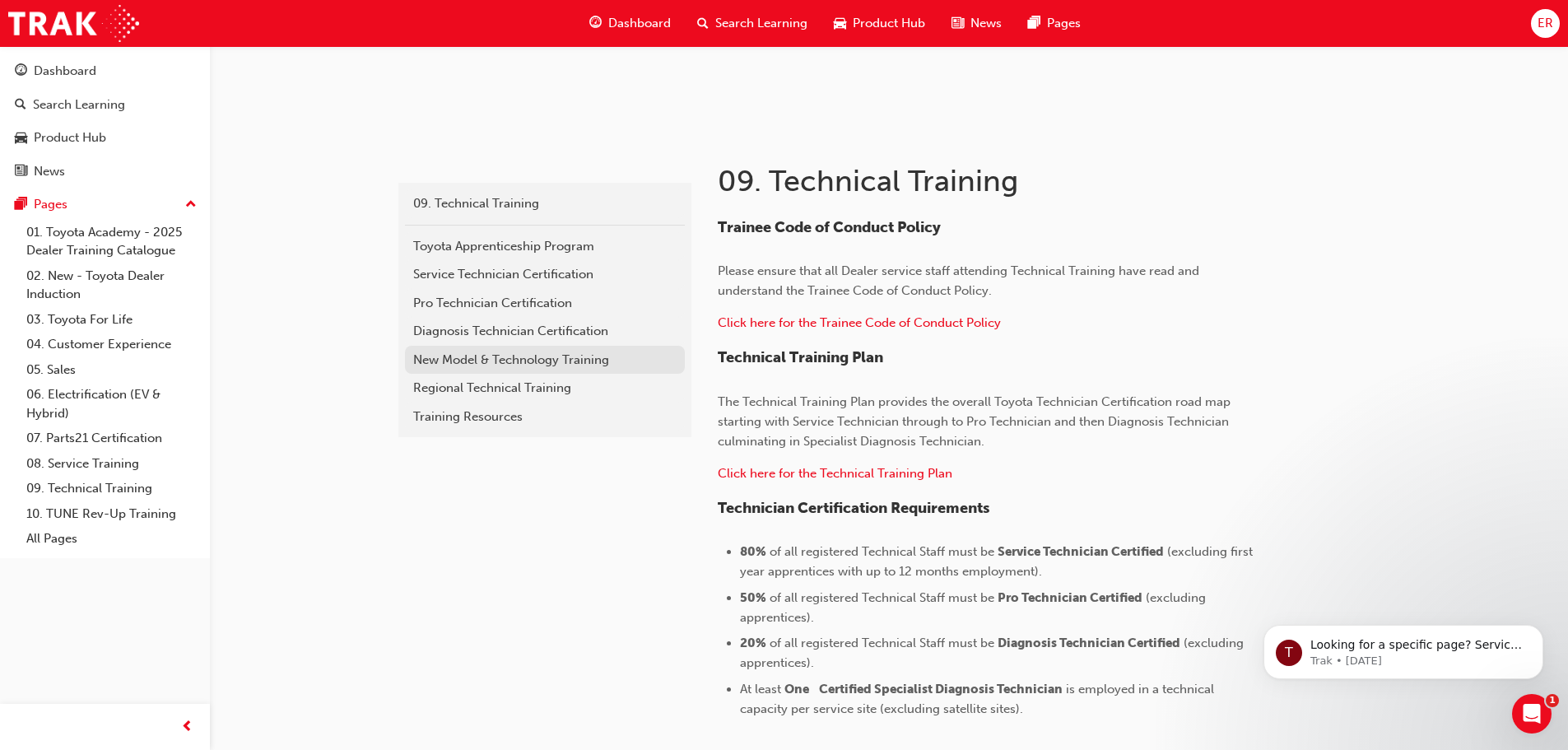
click at [546, 360] on div "New Model & Technology Training" at bounding box center [545, 360] width 264 height 19
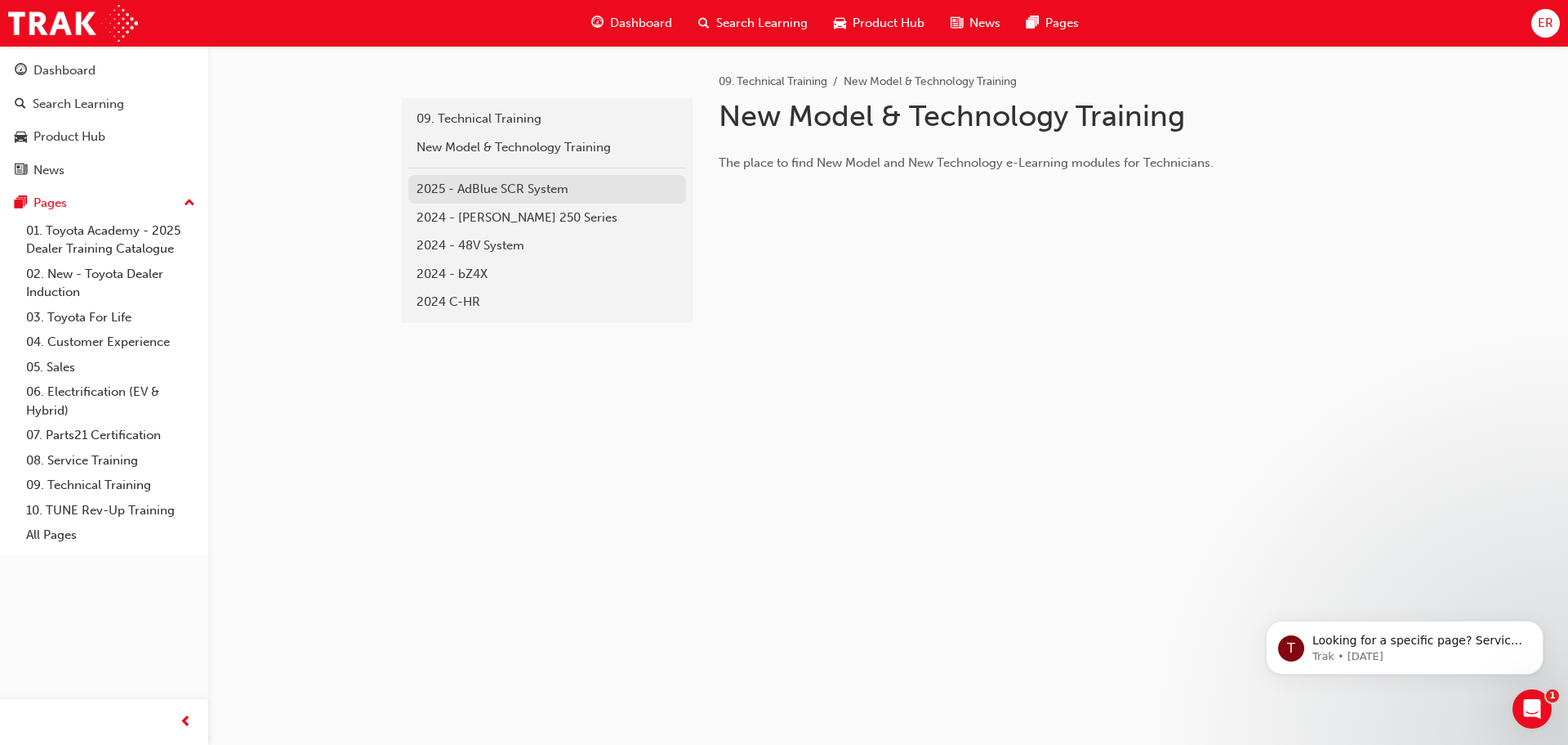
click at [466, 186] on div "2025 - AdBlue SCR System" at bounding box center [548, 190] width 262 height 19
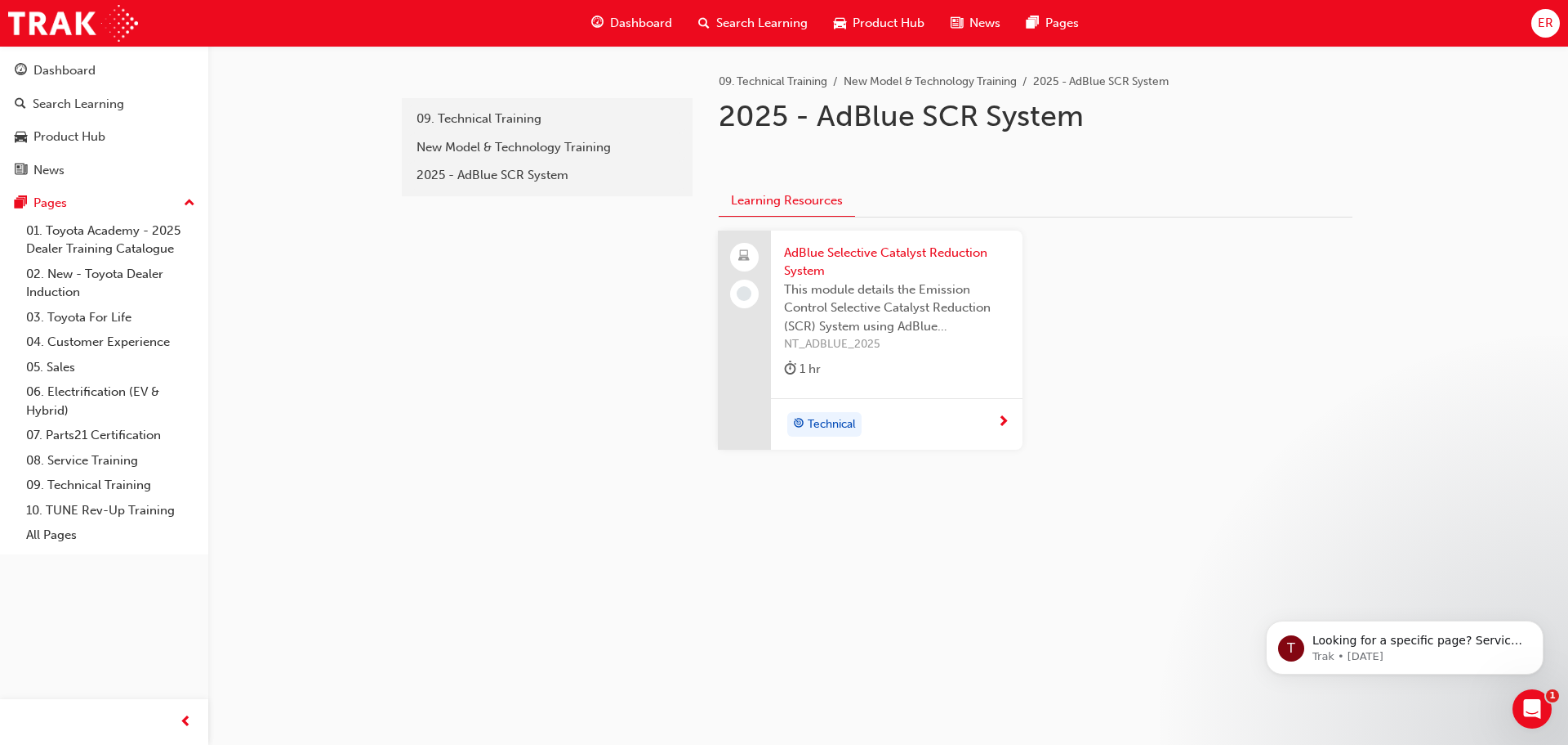
click at [867, 253] on span "AdBlue Selective Catalyst Reduction System" at bounding box center [897, 262] width 226 height 37
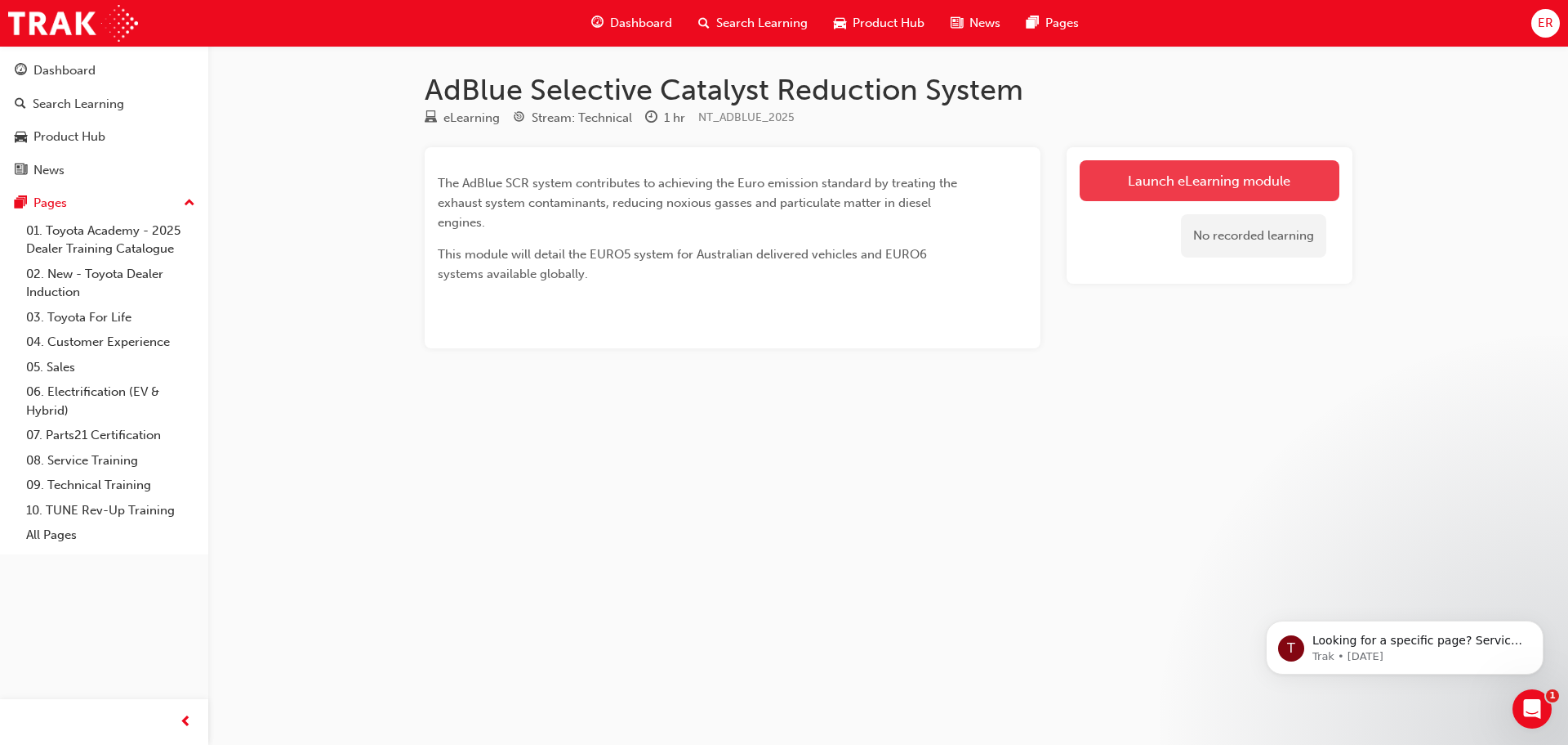
click at [1169, 163] on link "Launch eLearning module" at bounding box center [1210, 180] width 260 height 41
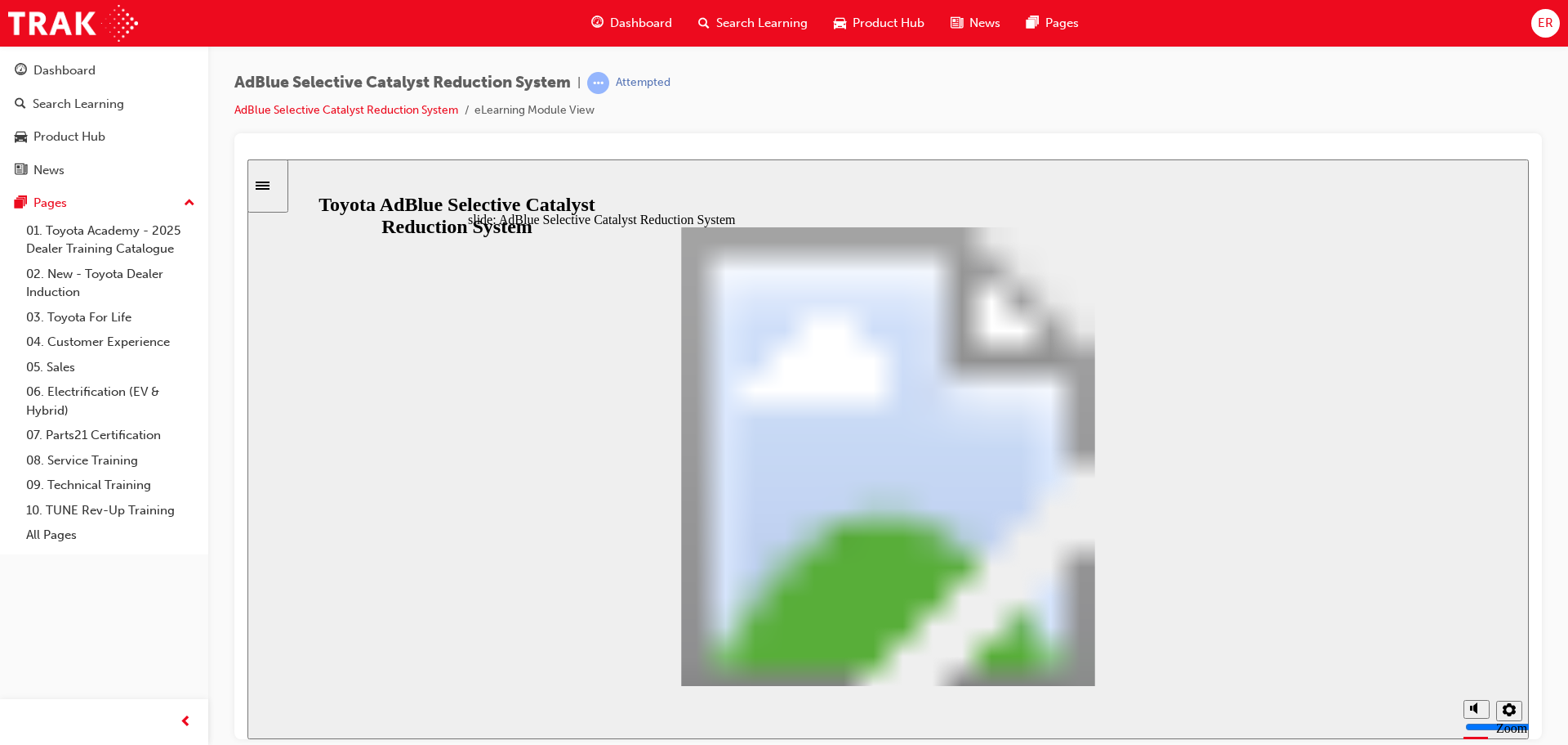
click at [280, 180] on icon "Sidebar Toggle" at bounding box center [267, 184] width 24 height 10
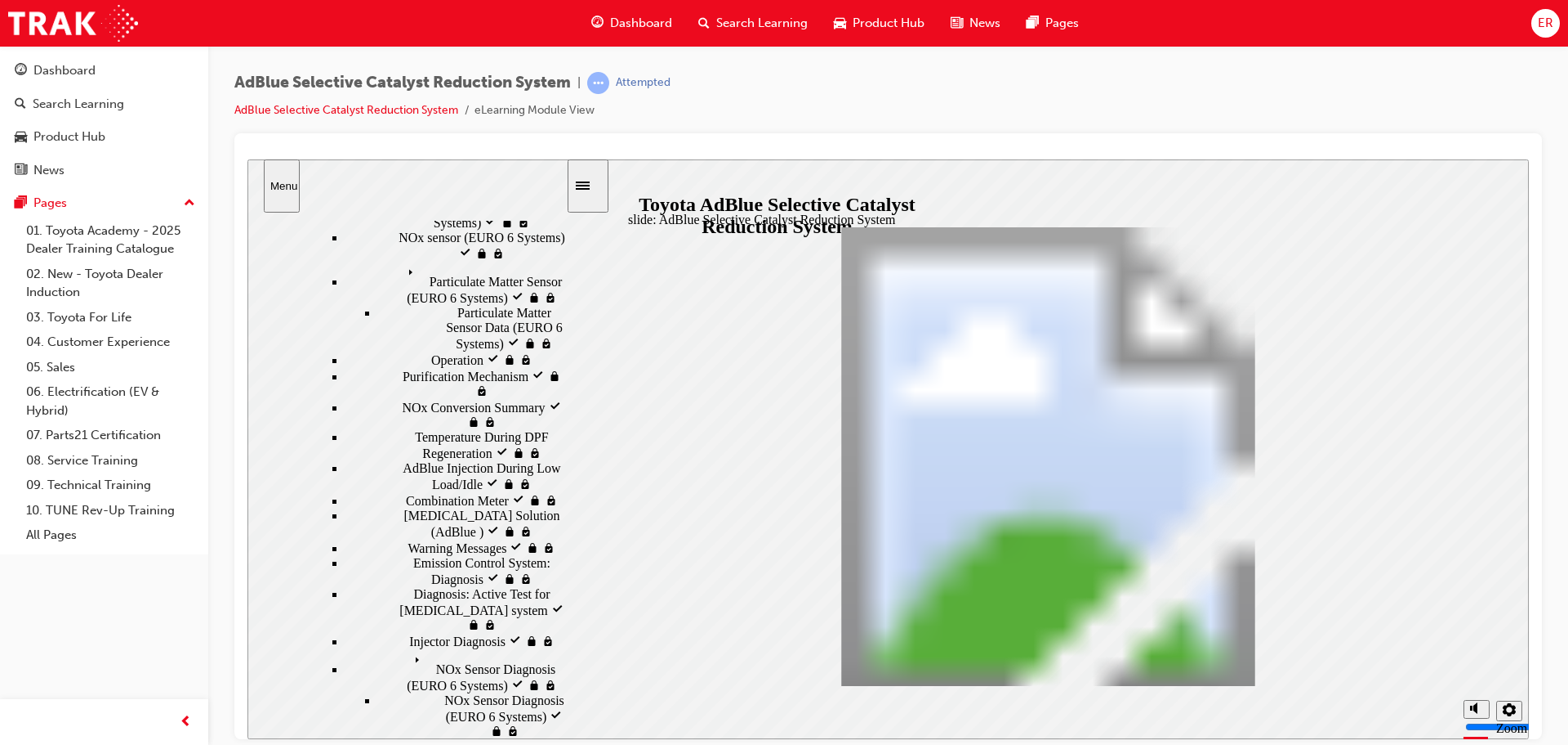
scroll to position [772, 0]
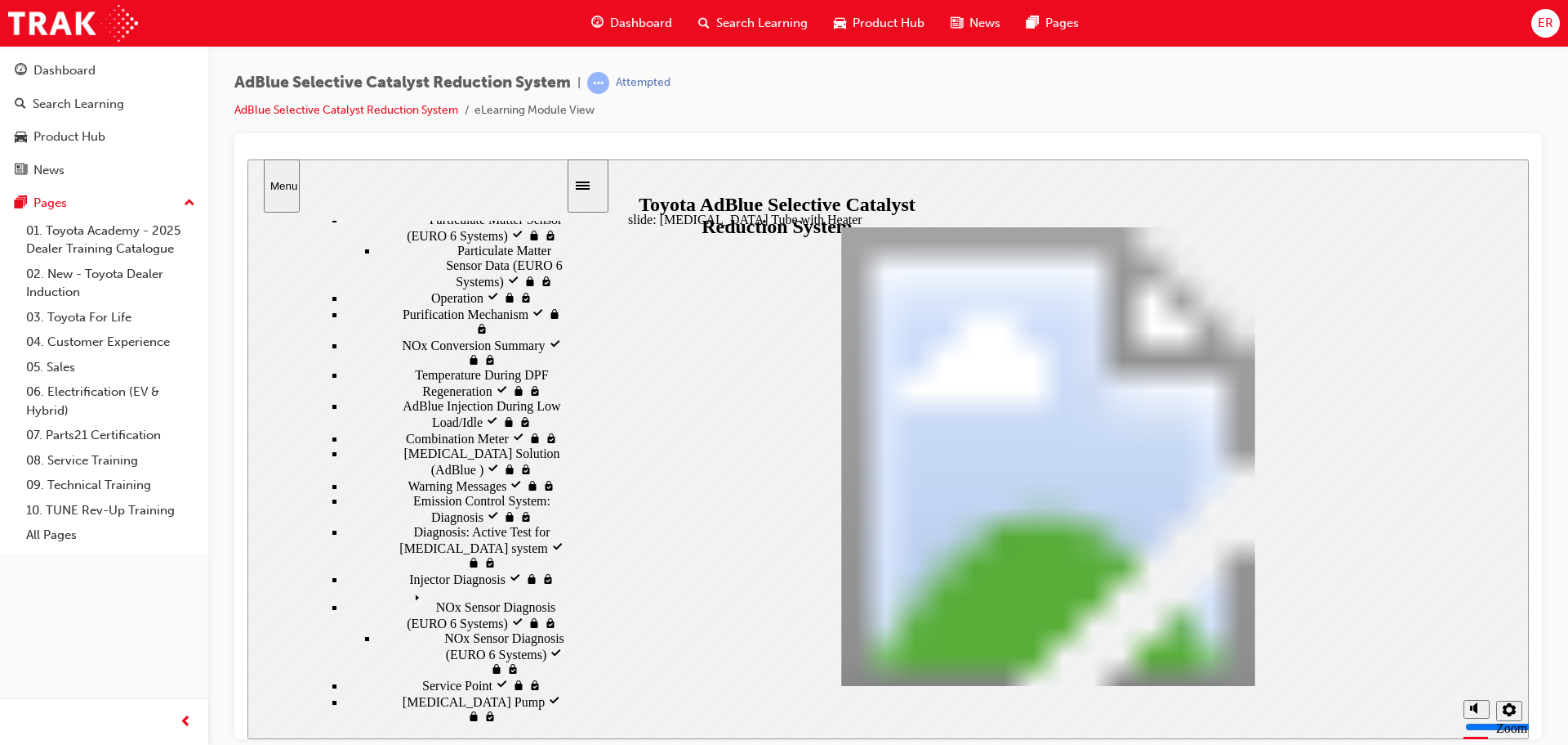
drag, startPoint x: 787, startPoint y: 398, endPoint x: 872, endPoint y: 383, distance: 86.3
drag, startPoint x: 913, startPoint y: 398, endPoint x: 1062, endPoint y: 389, distance: 149.3
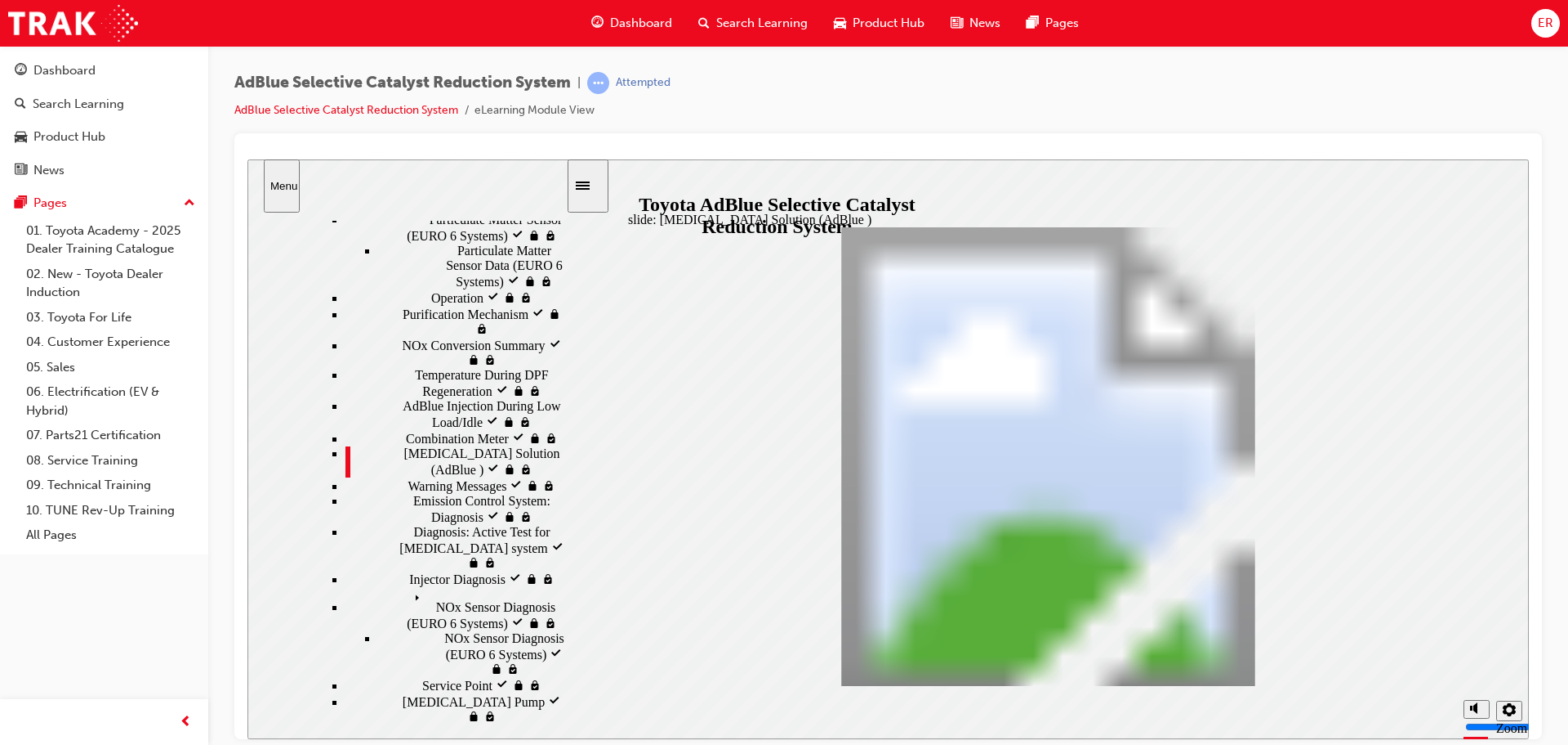
drag, startPoint x: 1034, startPoint y: 394, endPoint x: 1196, endPoint y: 381, distance: 162.5
drag, startPoint x: 1159, startPoint y: 399, endPoint x: 1476, endPoint y: 358, distance: 319.6
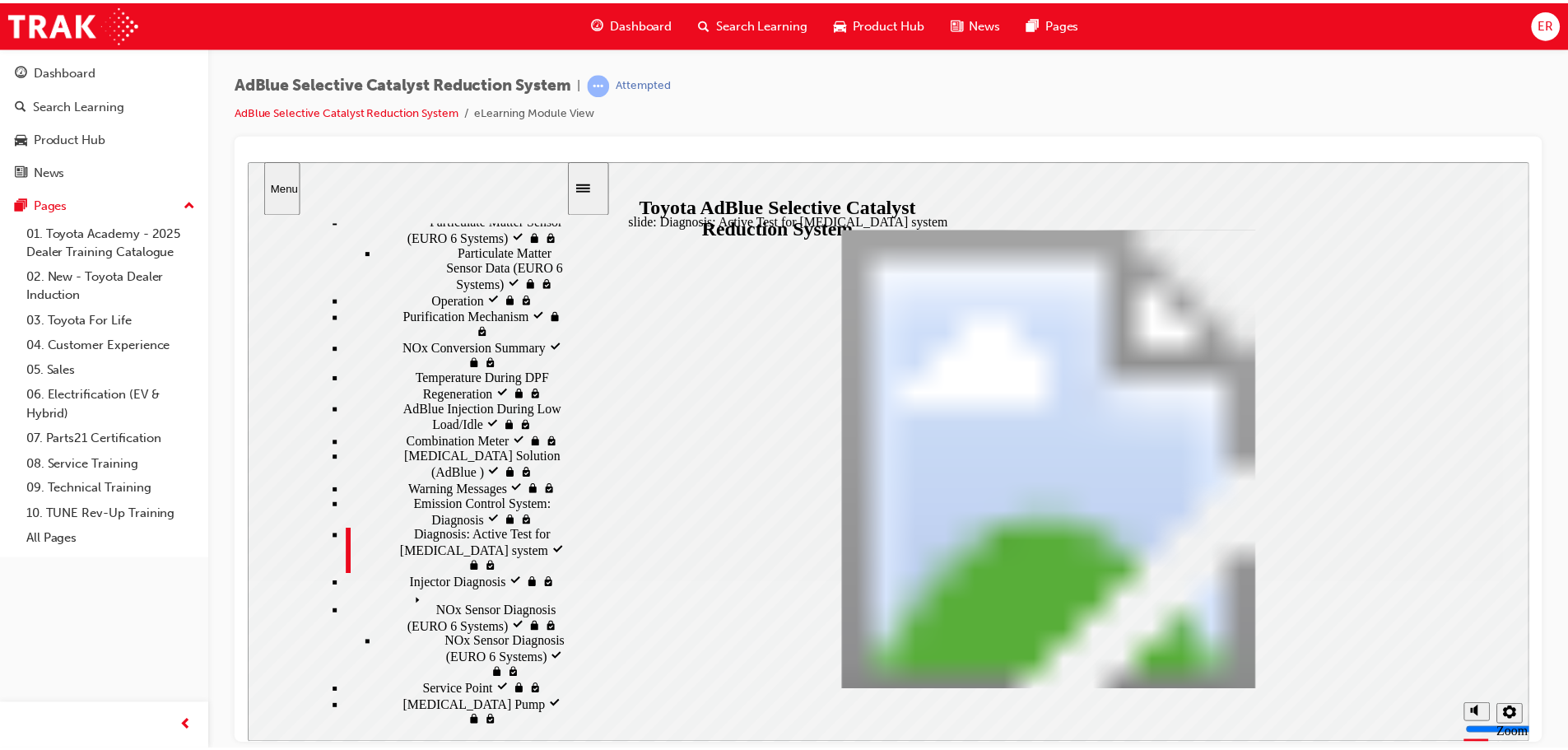
scroll to position [170, 0]
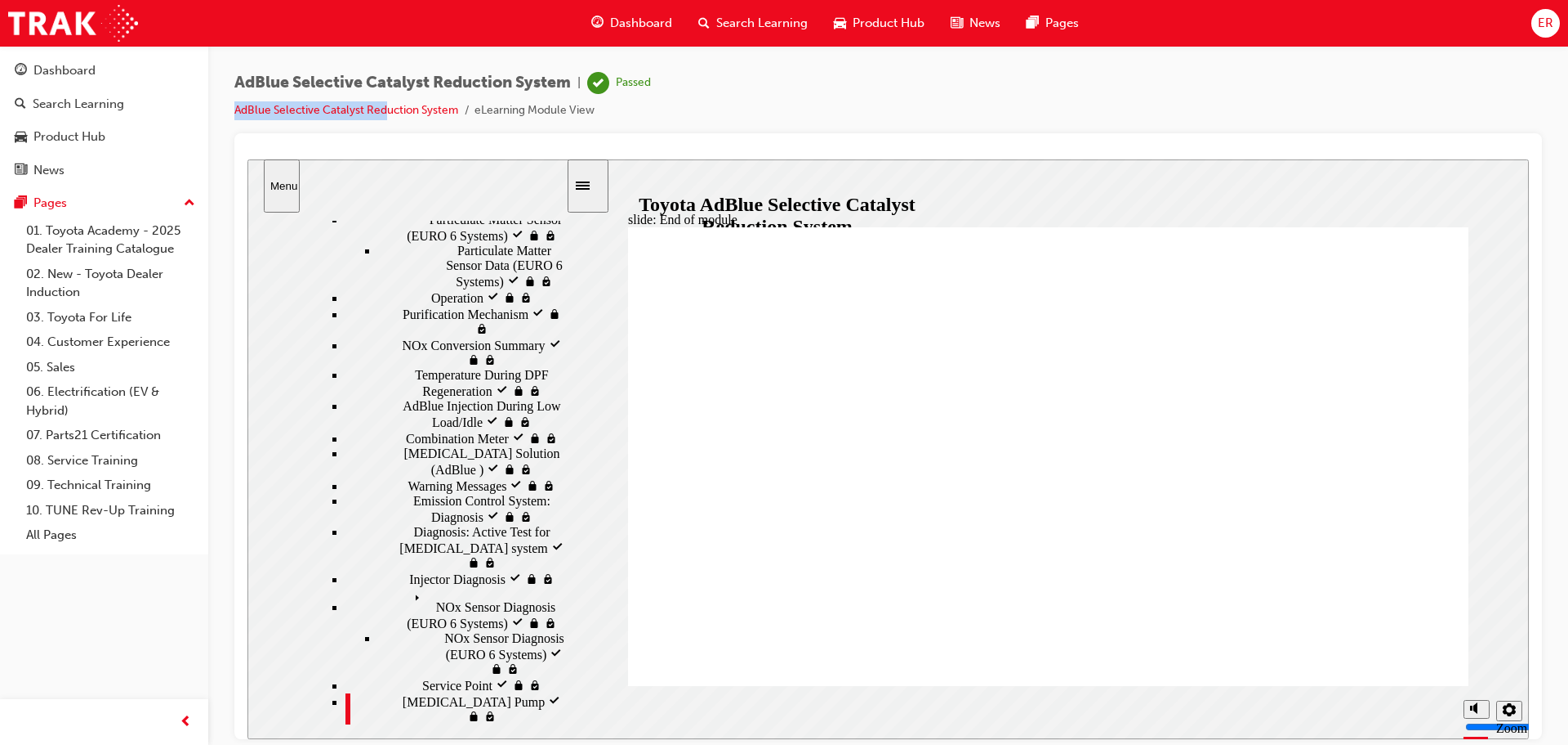
click at [388, 100] on ul "AdBlue Selective Catalyst Reduction System eLearning Module View" at bounding box center [443, 110] width 417 height 20
click at [404, 113] on link "AdBlue Selective Catalyst Reduction System" at bounding box center [346, 110] width 224 height 14
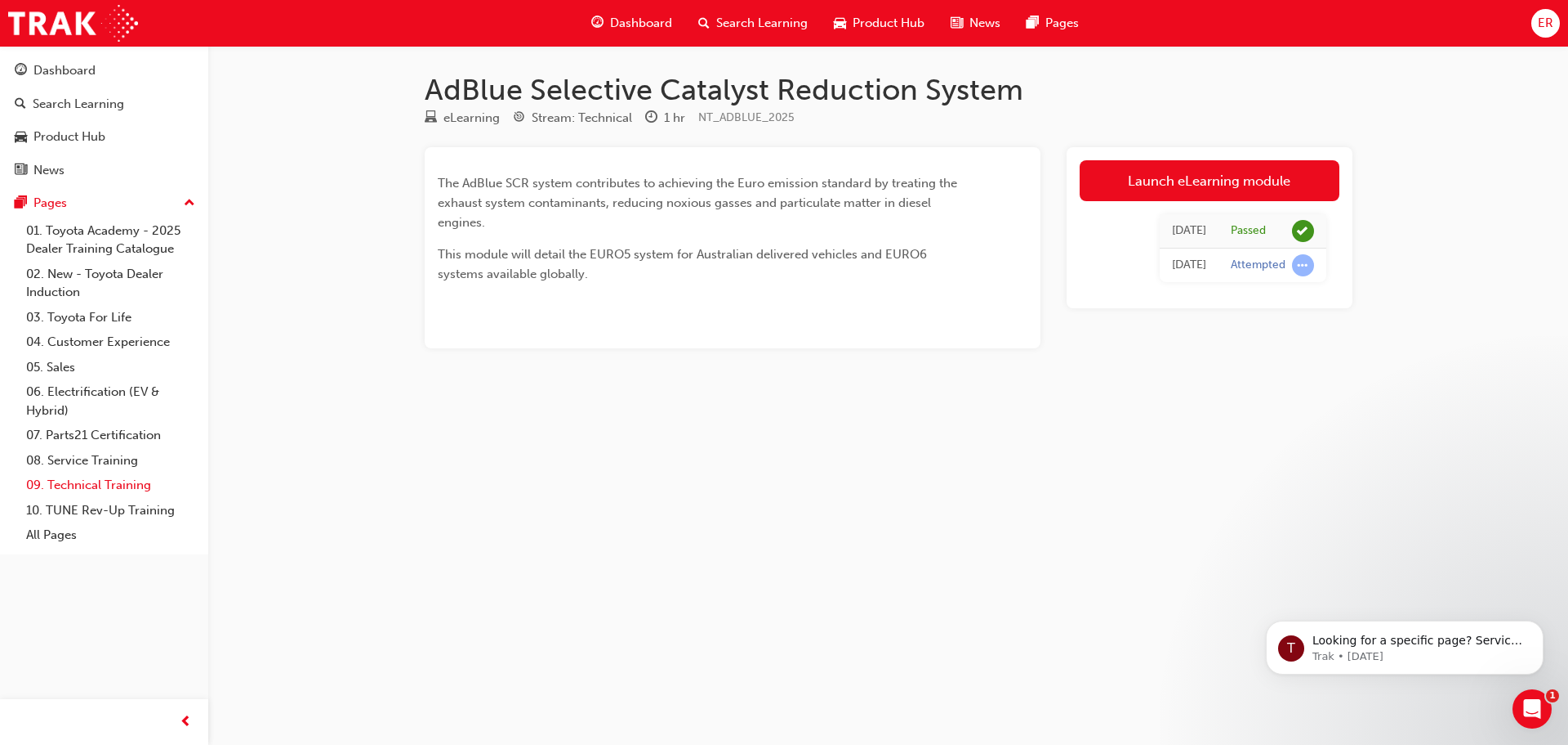
click at [119, 477] on link "09. Technical Training" at bounding box center [110, 485] width 182 height 25
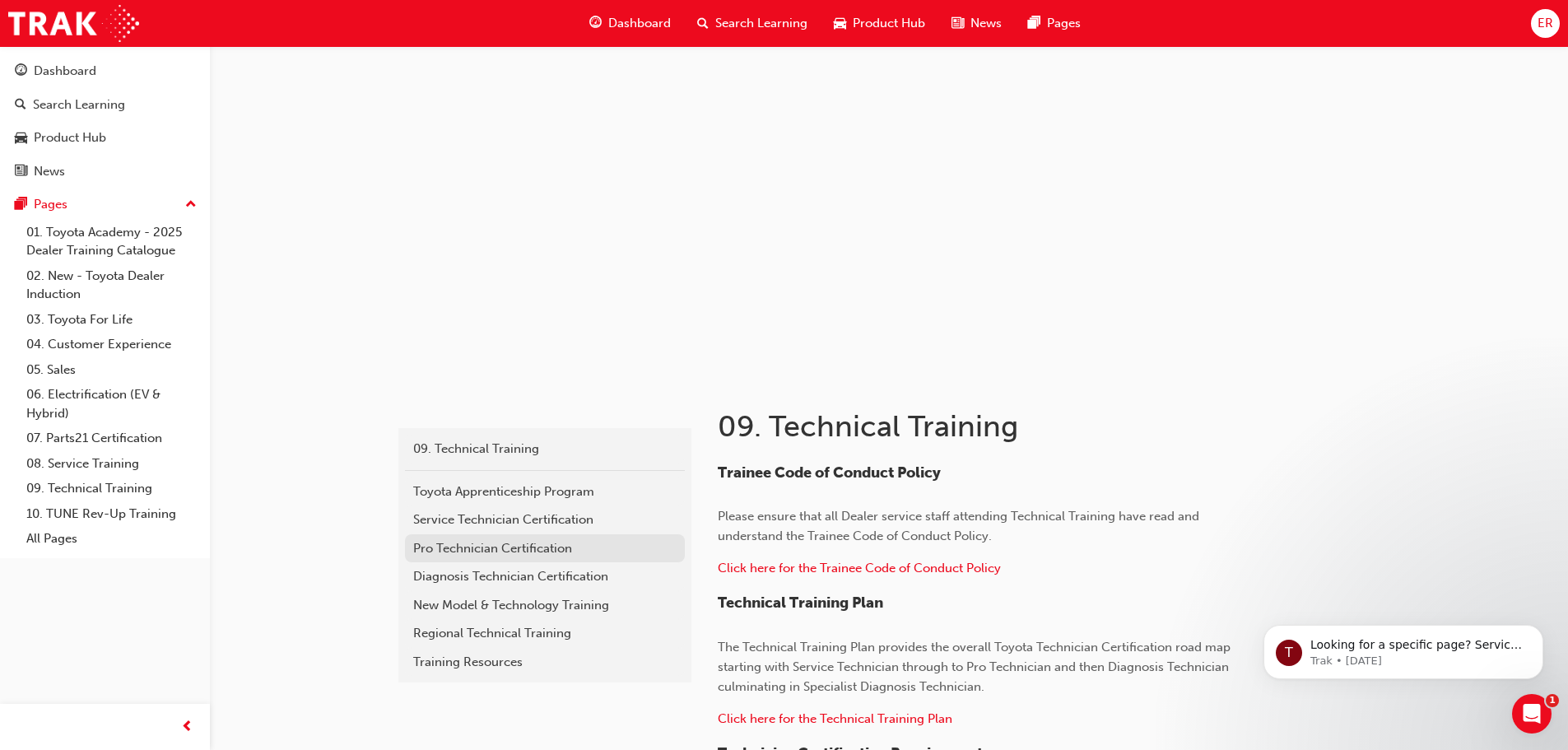
click at [531, 541] on div "Pro Technician Certification" at bounding box center [545, 548] width 264 height 19
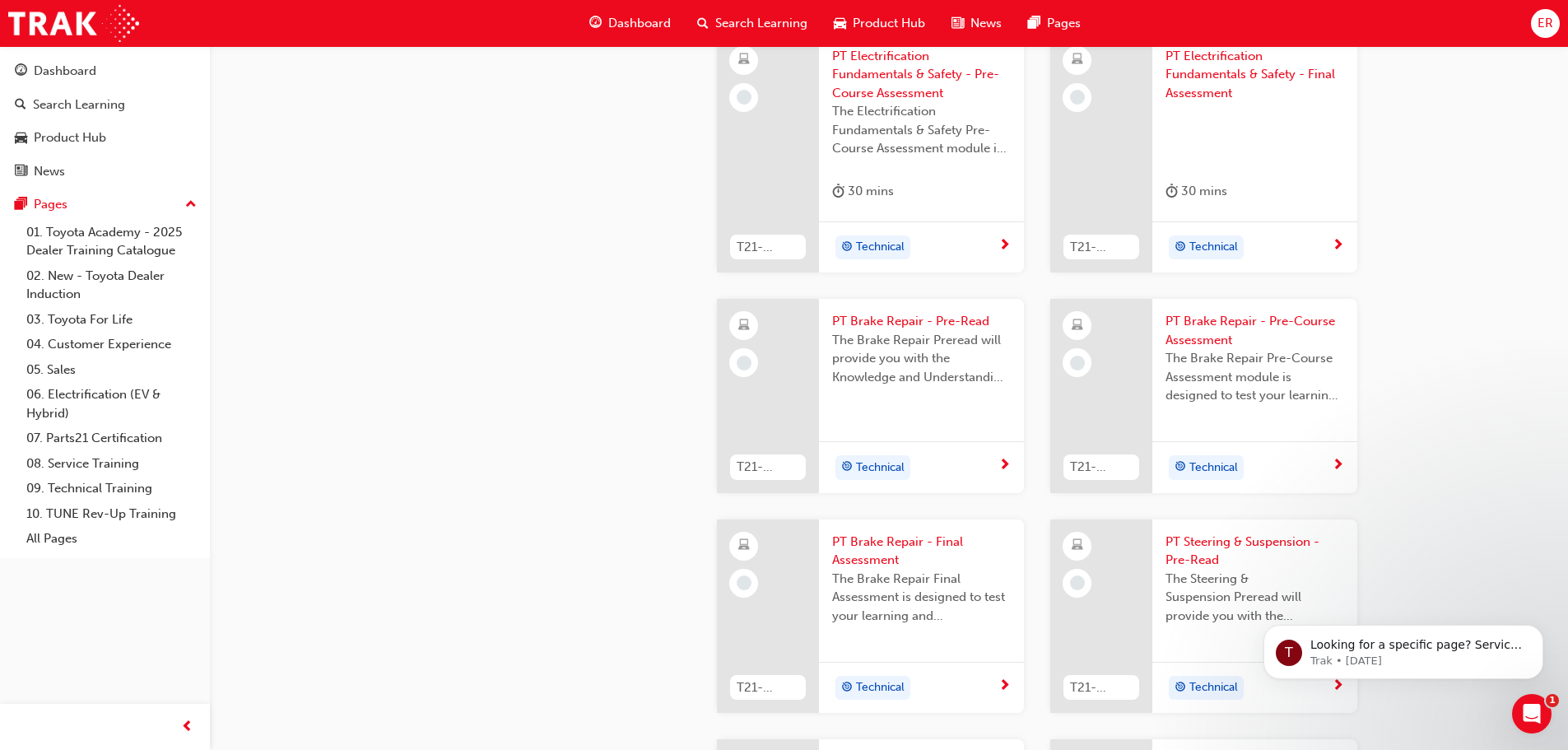
scroll to position [2057, 0]
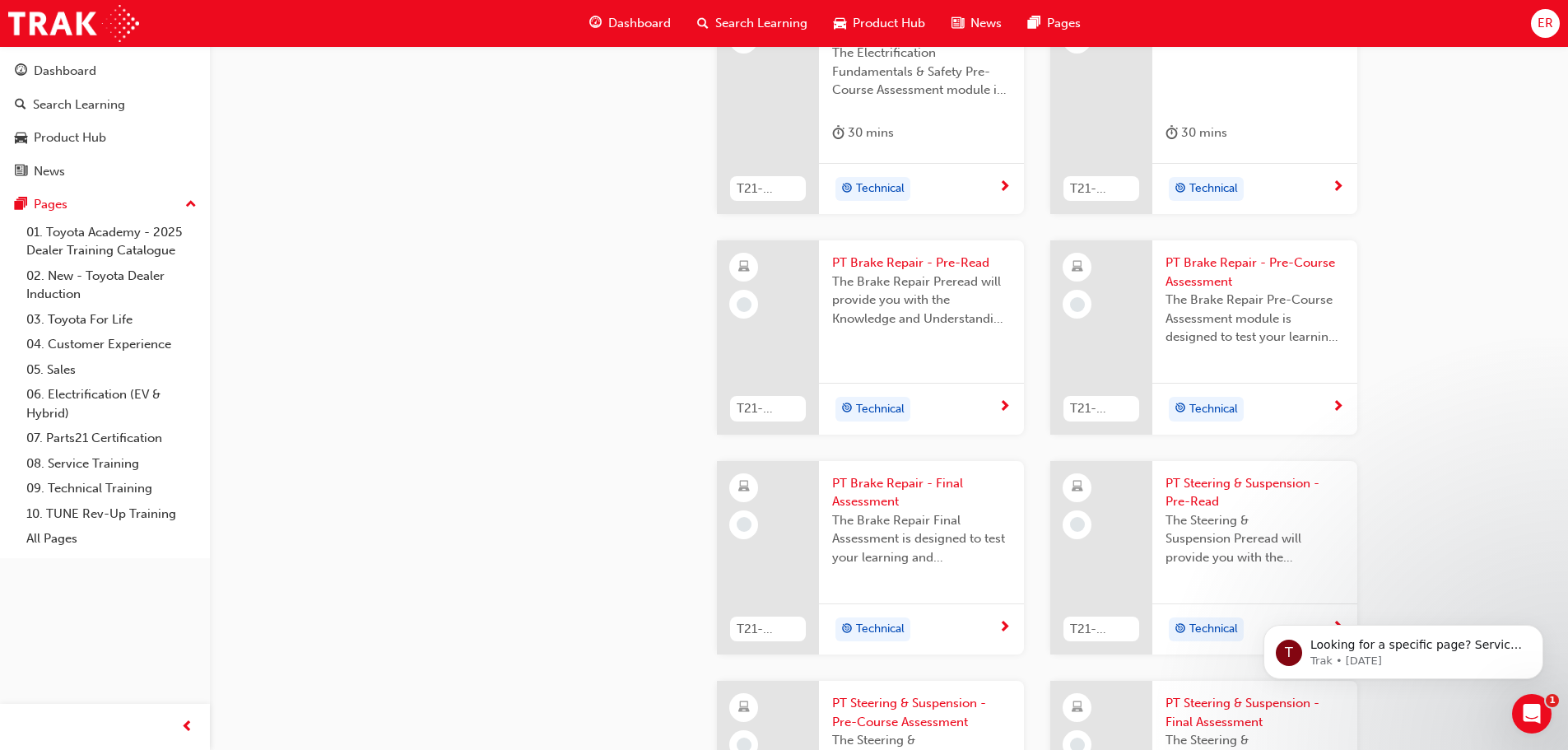
click at [879, 265] on span "PT Brake Repair - Pre-Read" at bounding box center [922, 263] width 179 height 19
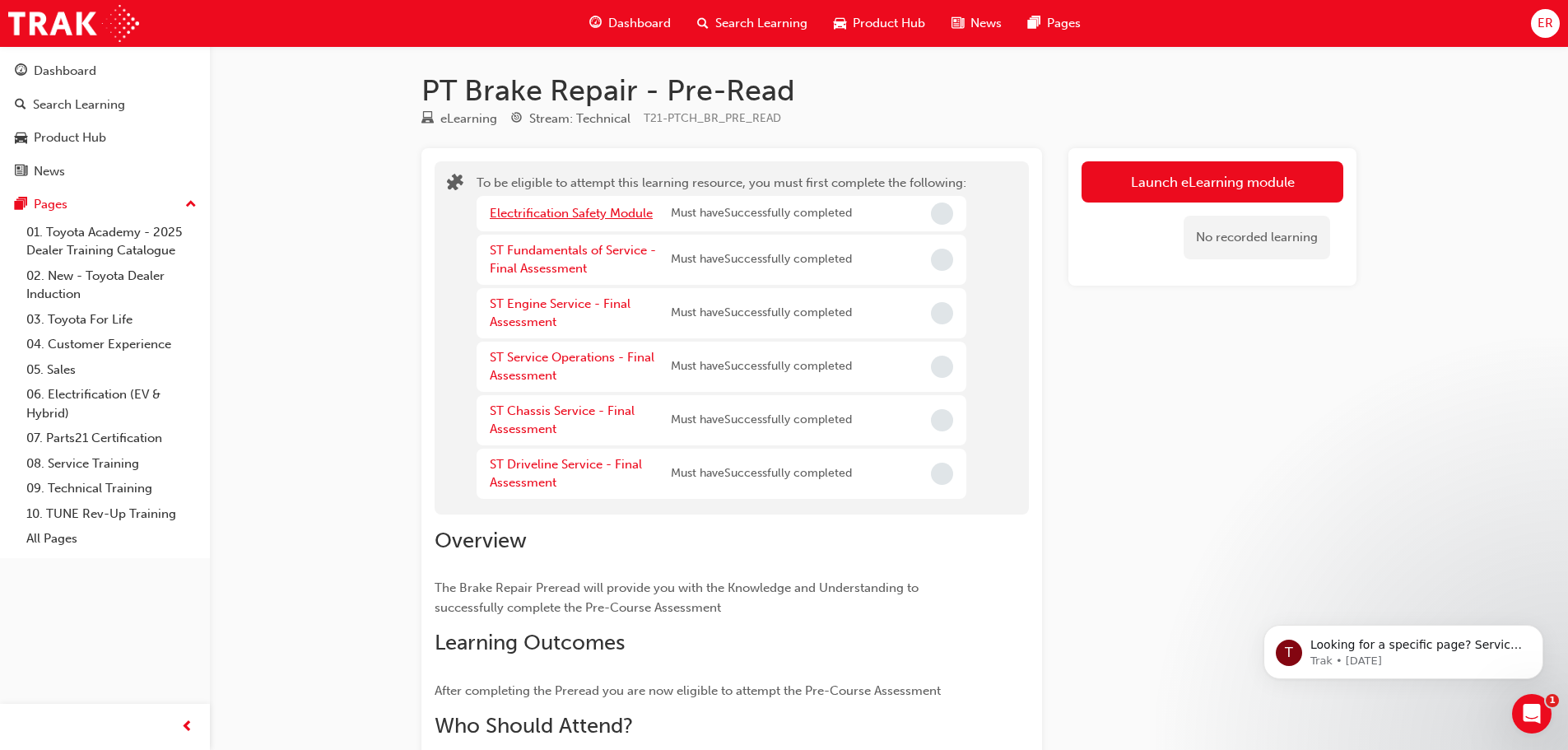
click at [632, 209] on link "Electrification Safety Module" at bounding box center [572, 213] width 163 height 15
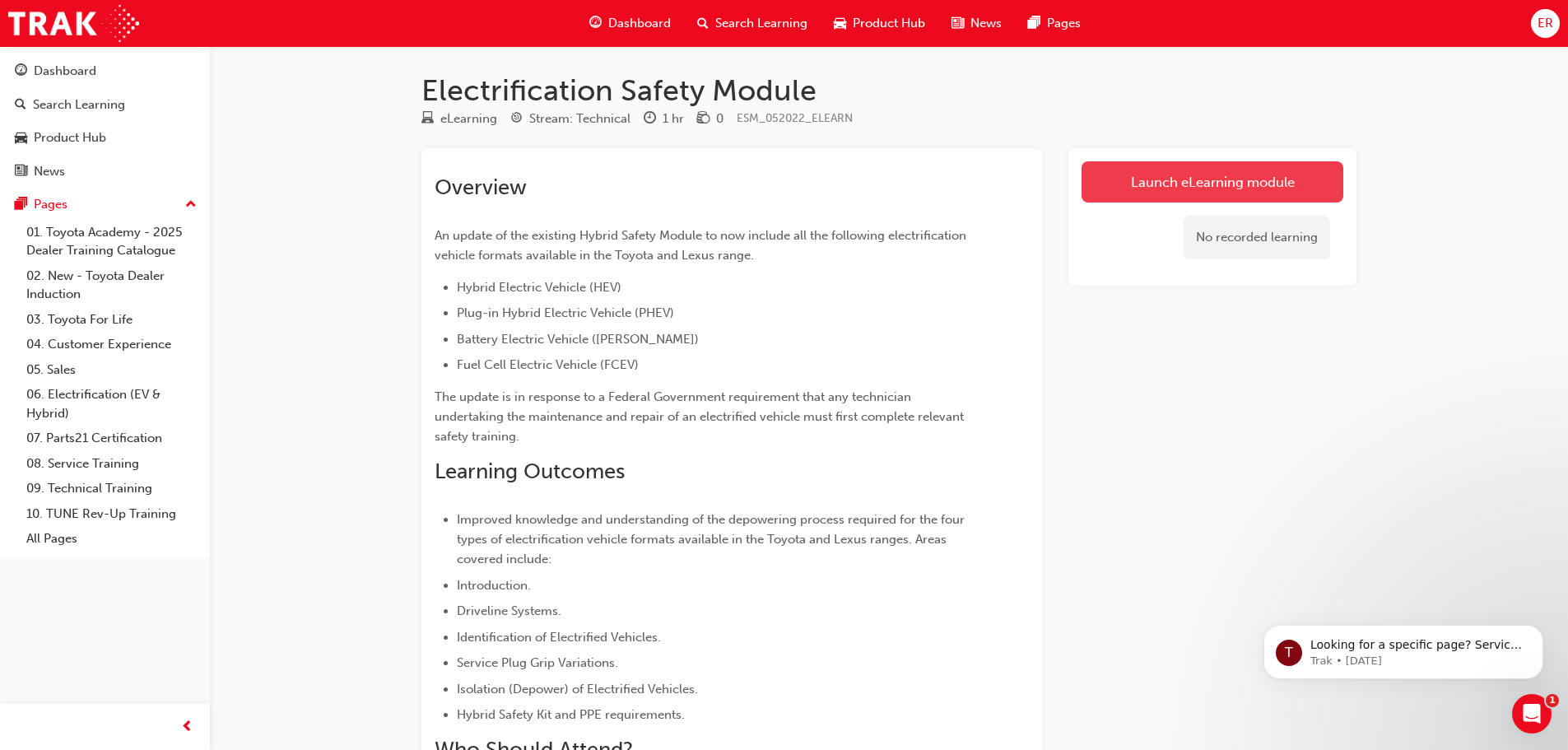
click at [1168, 175] on link "Launch eLearning module" at bounding box center [1212, 181] width 262 height 41
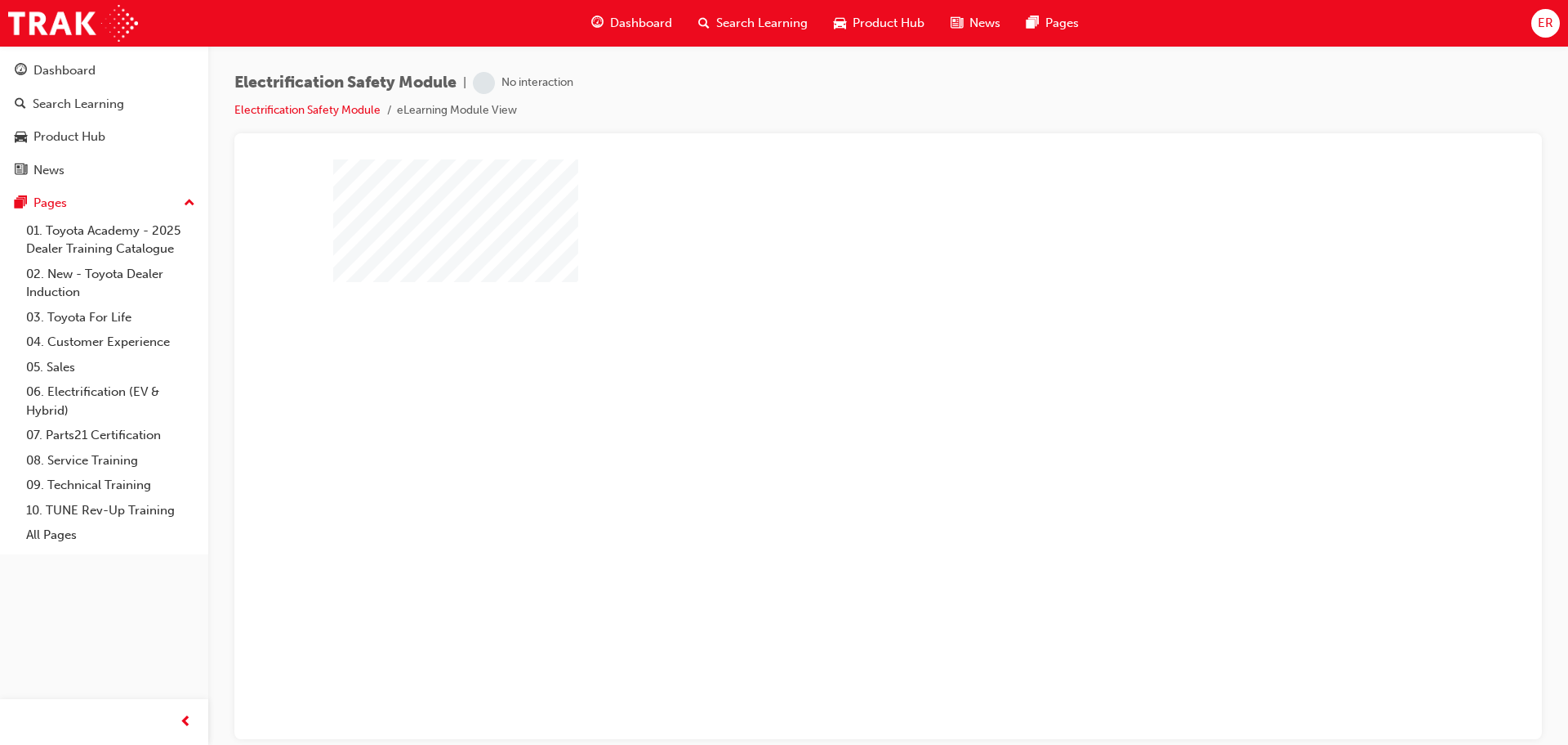
click at [841, 401] on div "play" at bounding box center [841, 401] width 0 height 0
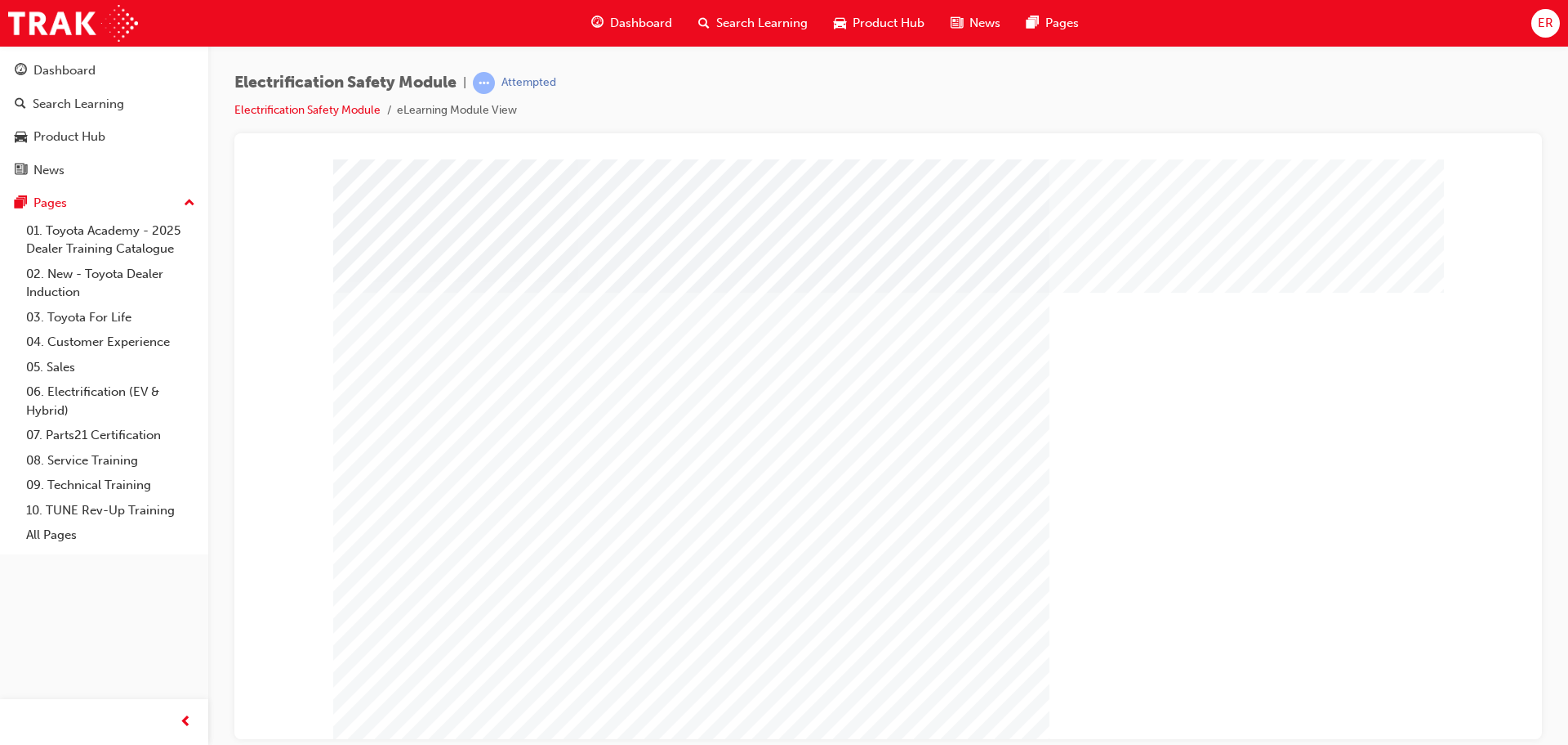
click at [1366, 725] on div "" at bounding box center [888, 453] width 1111 height 589
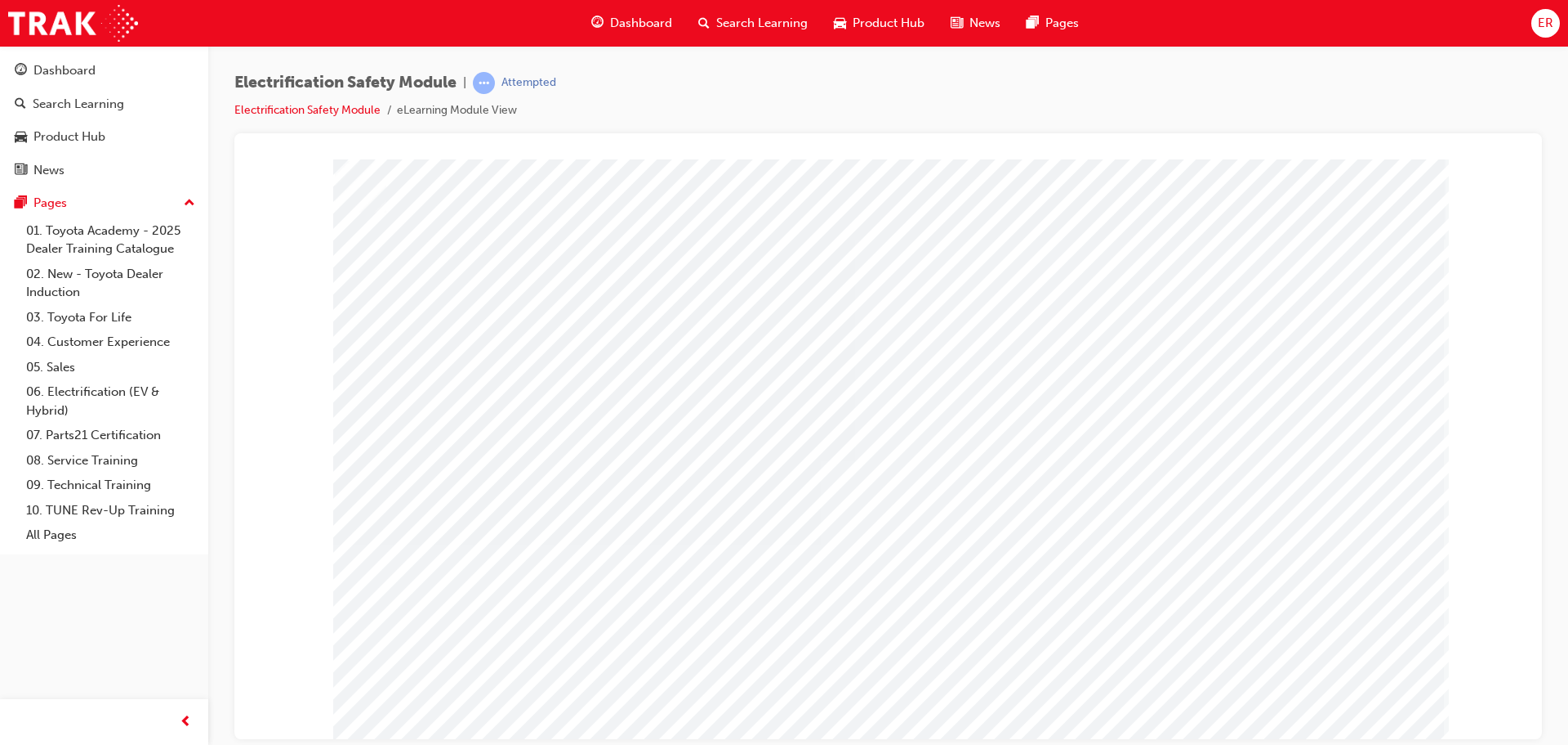
drag, startPoint x: 1043, startPoint y: 294, endPoint x: 1069, endPoint y: 295, distance: 26.0
drag, startPoint x: 1353, startPoint y: 440, endPoint x: 1391, endPoint y: 503, distance: 73.6
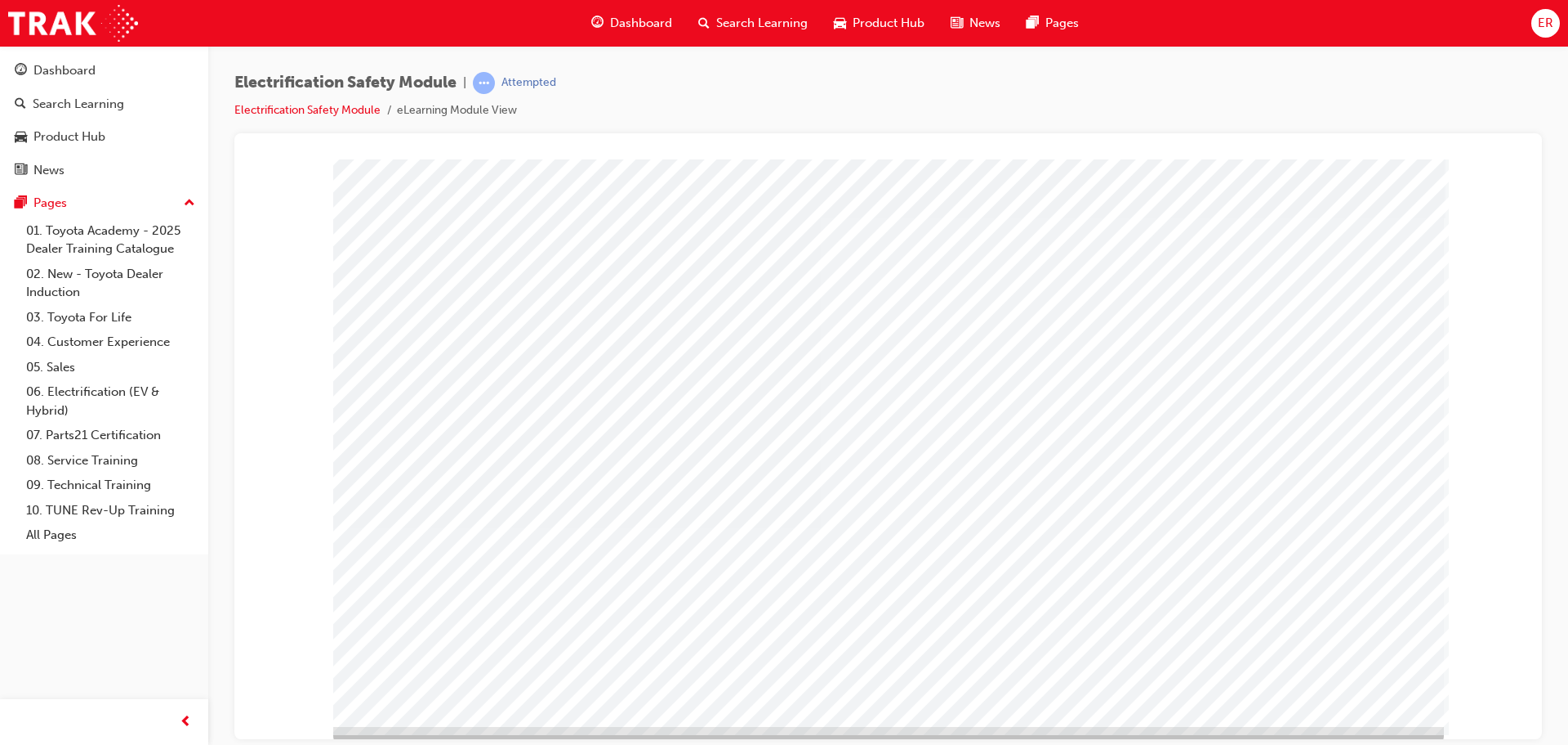
scroll to position [33, 0]
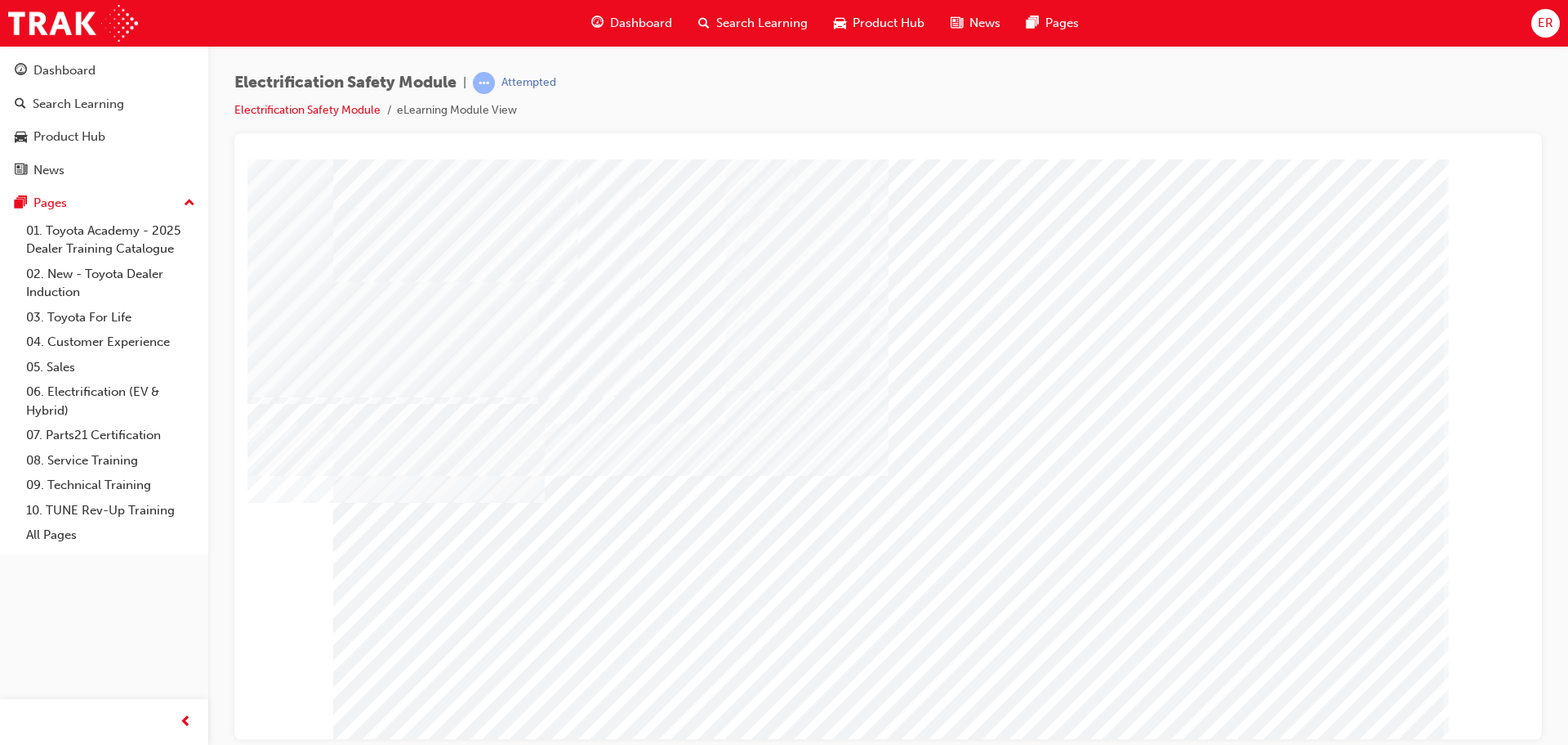
drag, startPoint x: 1253, startPoint y: 603, endPoint x: 1244, endPoint y: 599, distance: 9.8
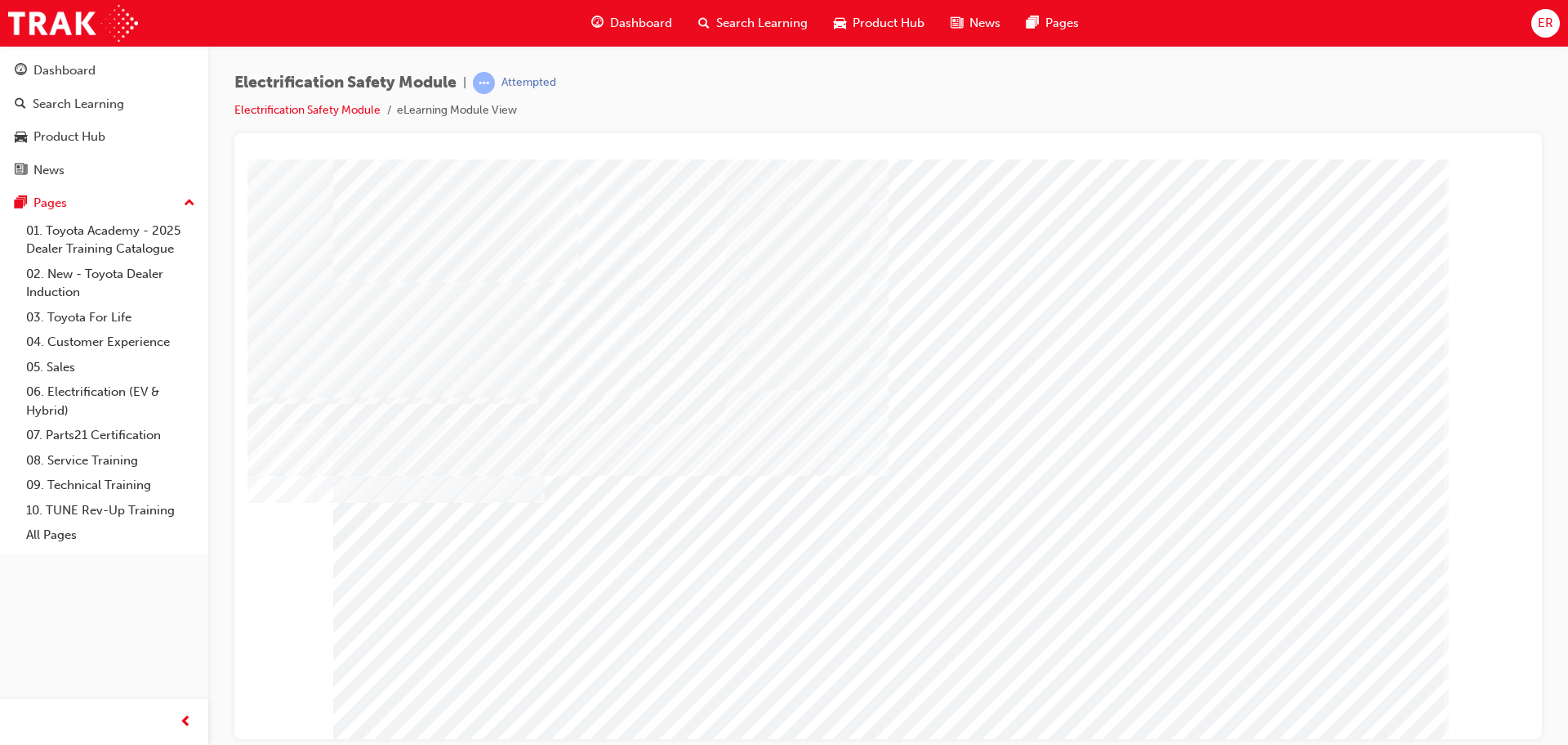
click at [1233, 592] on div "multistate" at bounding box center [888, 453] width 1111 height 589
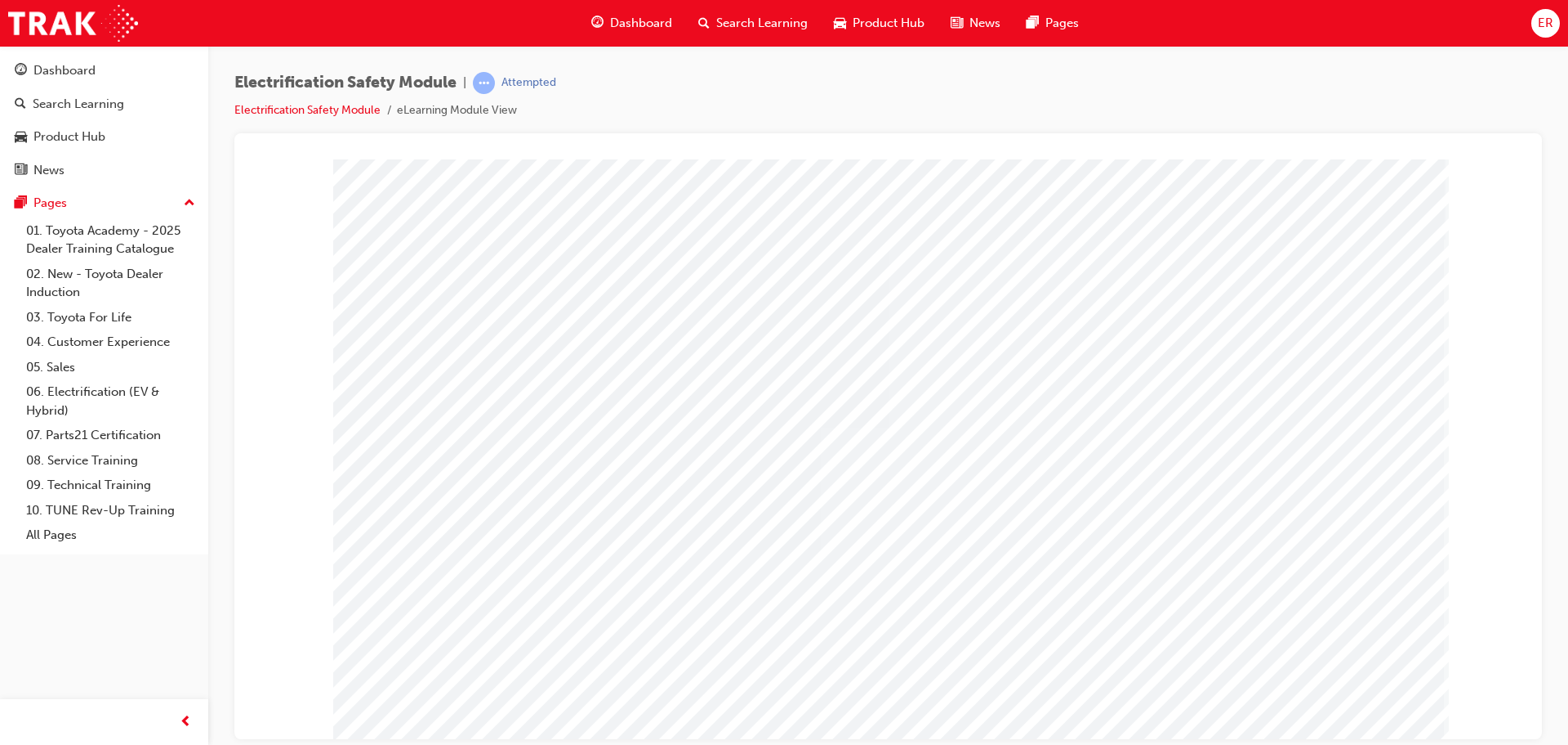
click at [1108, 211] on td "Loading..." at bounding box center [888, 189] width 1265 height 45
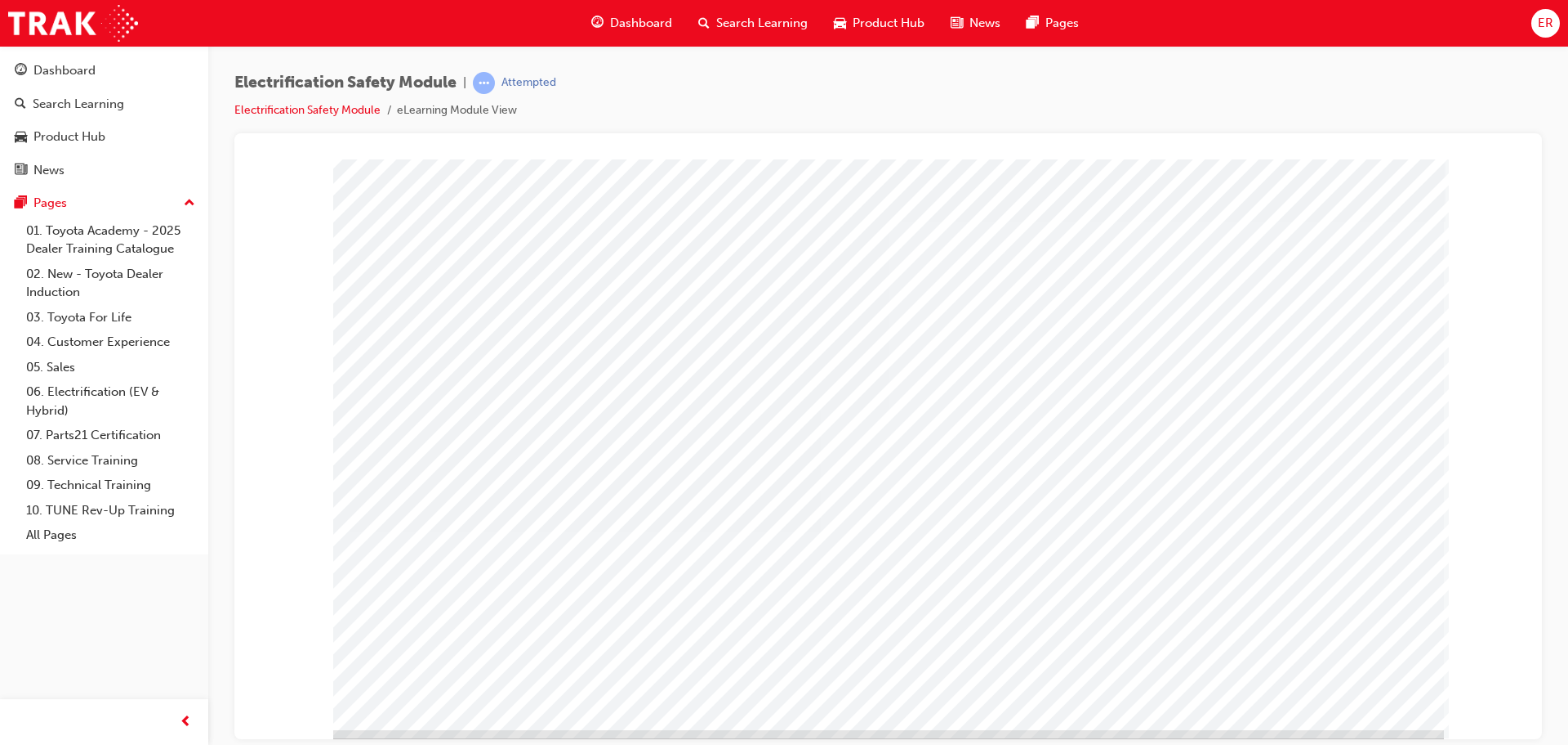
scroll to position [33, 0]
